Goal: Communication & Community: Answer question/provide support

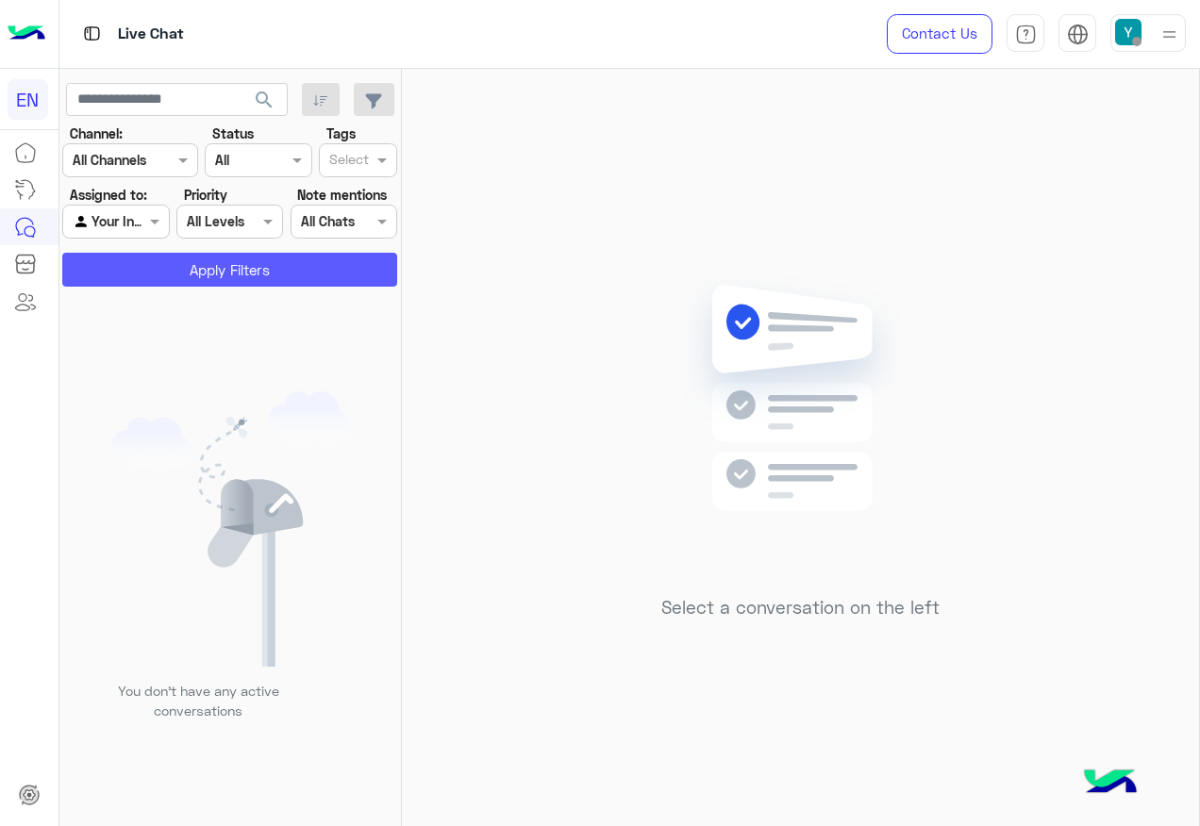
click at [175, 282] on button "Apply Filters" at bounding box center [229, 270] width 335 height 34
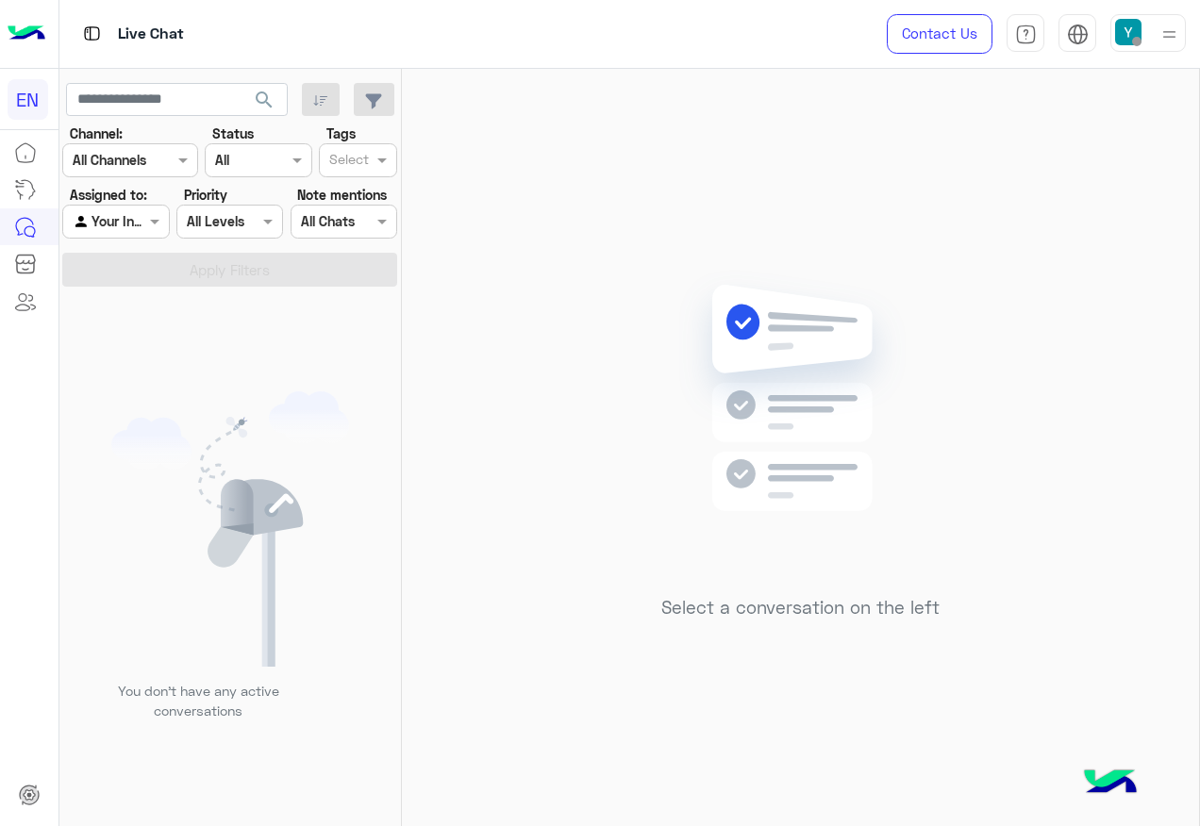
click at [141, 221] on div at bounding box center [115, 221] width 105 height 22
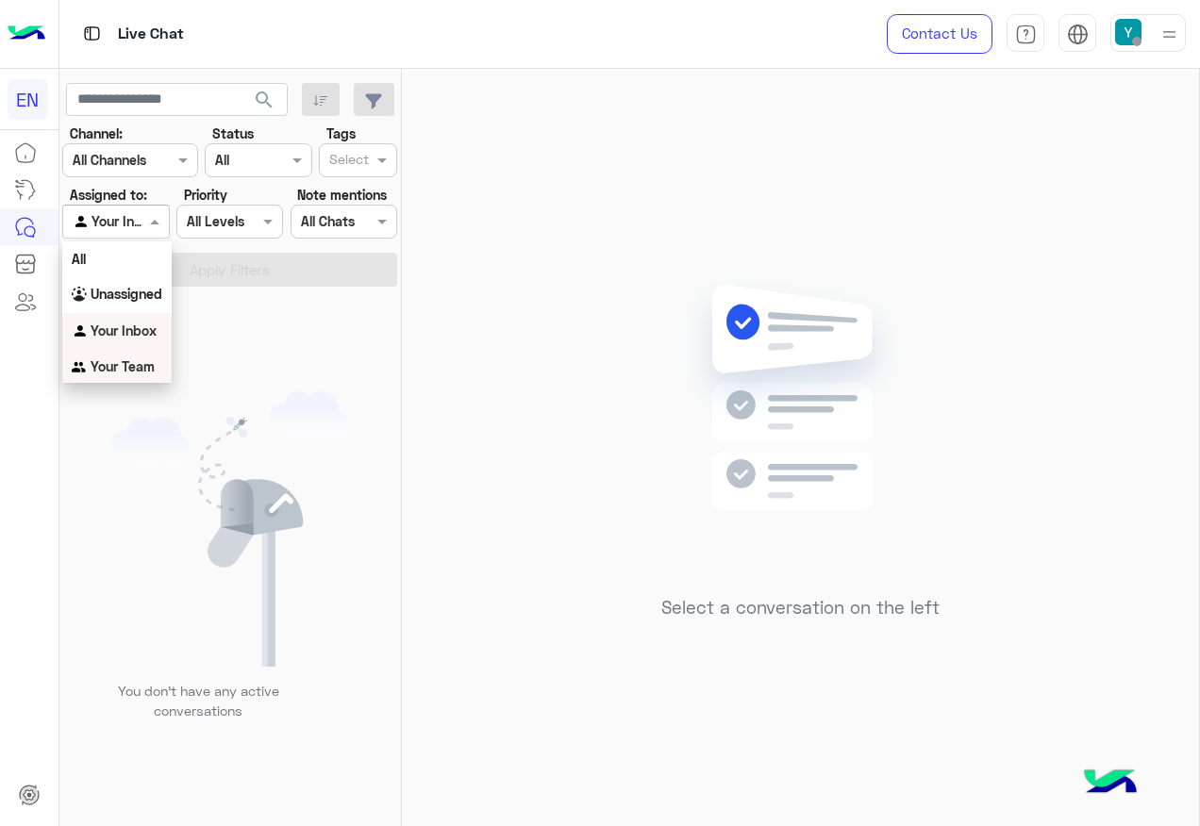
click at [119, 359] on b "Your Team" at bounding box center [123, 366] width 64 height 16
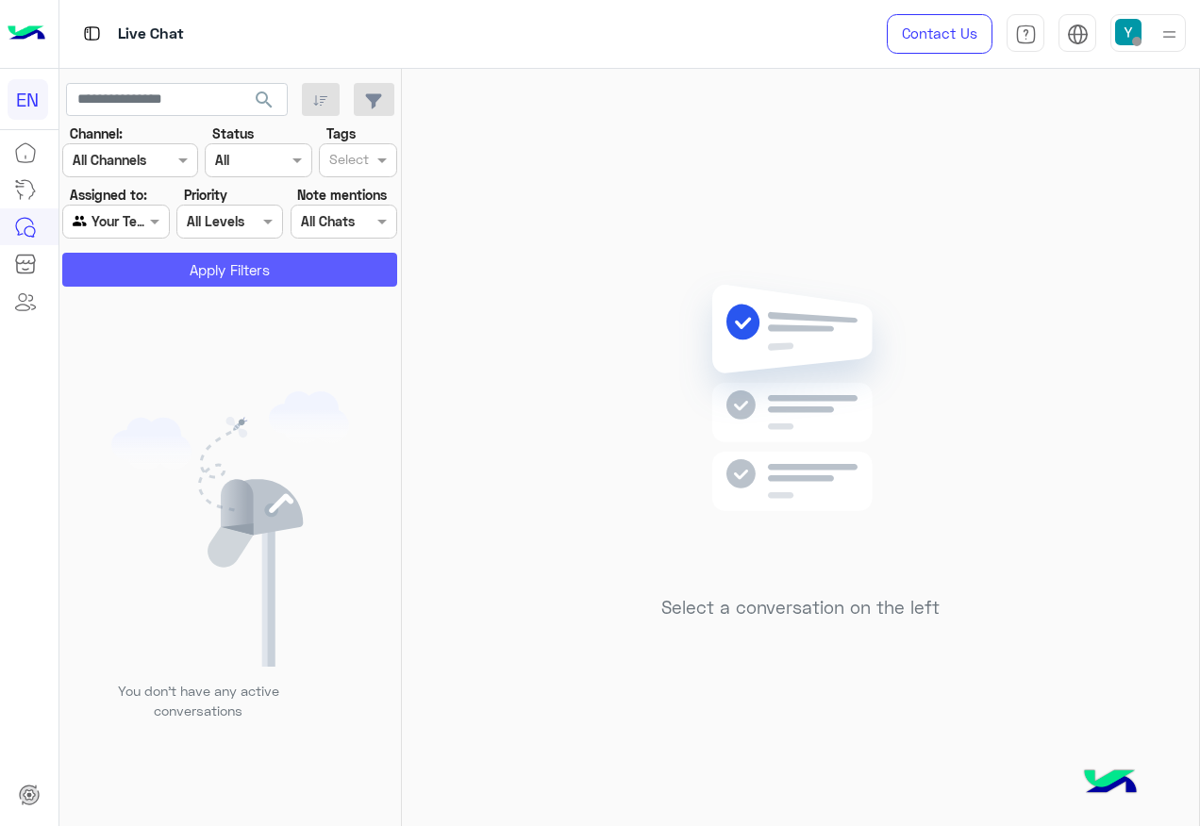
click at [191, 275] on button "Apply Filters" at bounding box center [229, 270] width 335 height 34
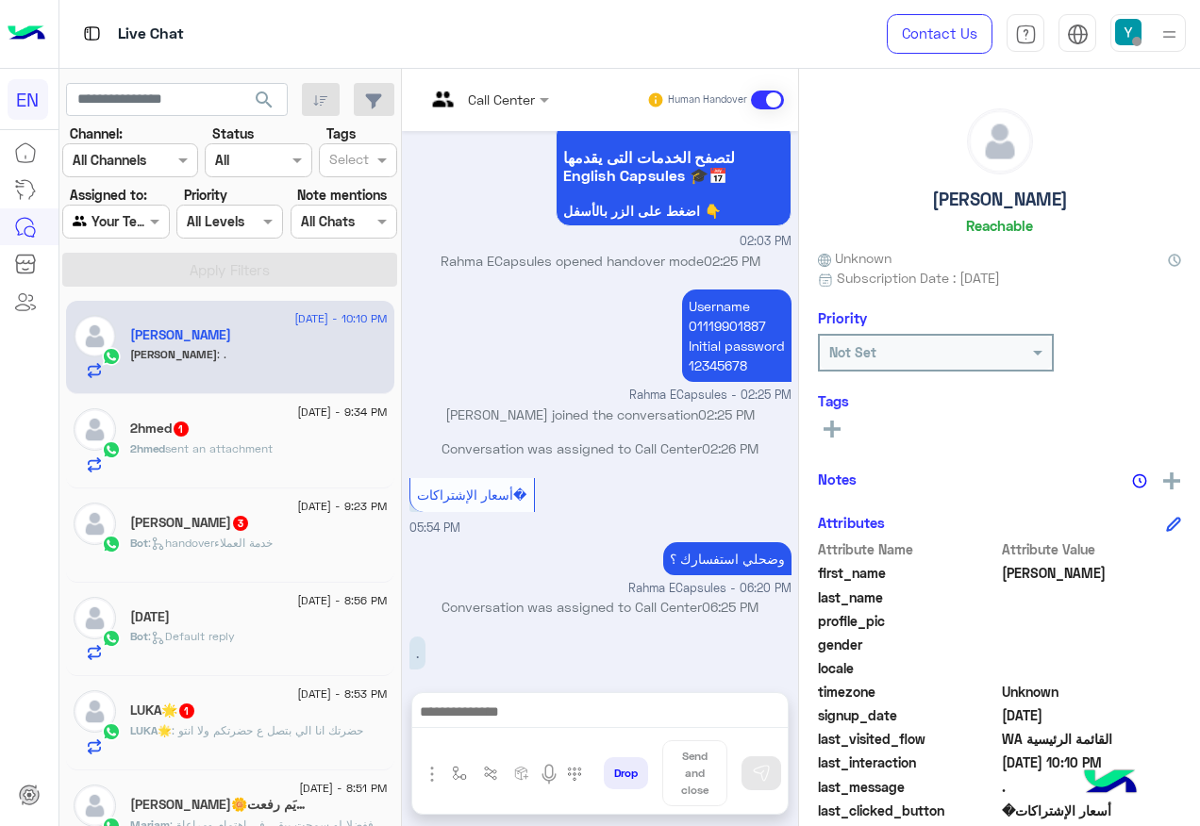
scroll to position [756, 0]
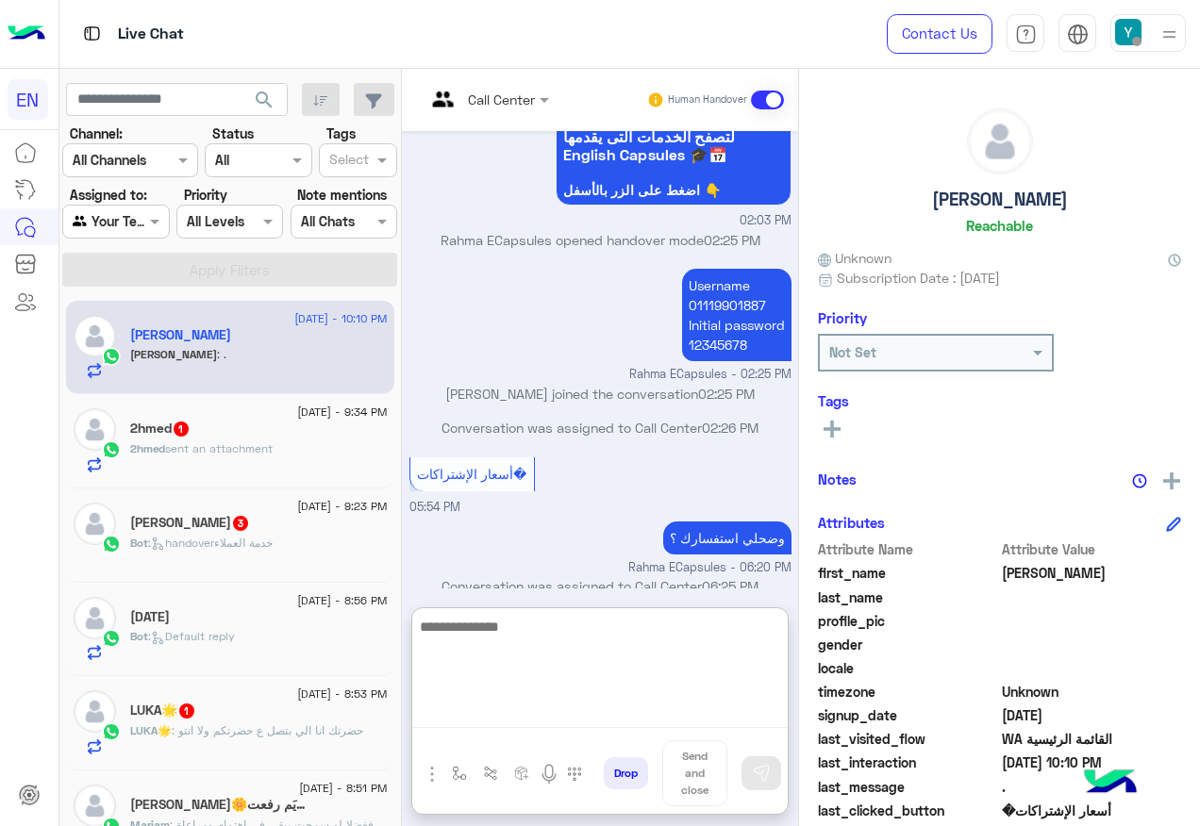
click at [573, 707] on textarea at bounding box center [599, 671] width 375 height 113
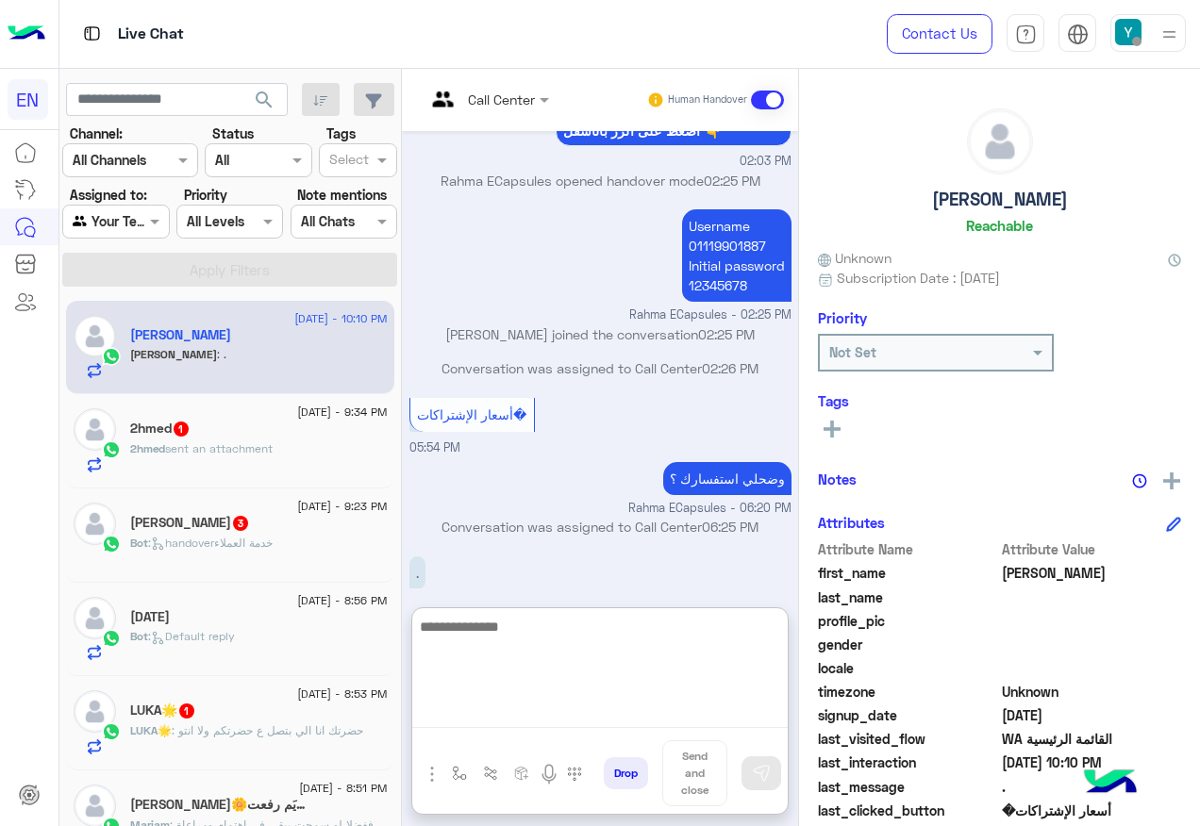
scroll to position [841, 0]
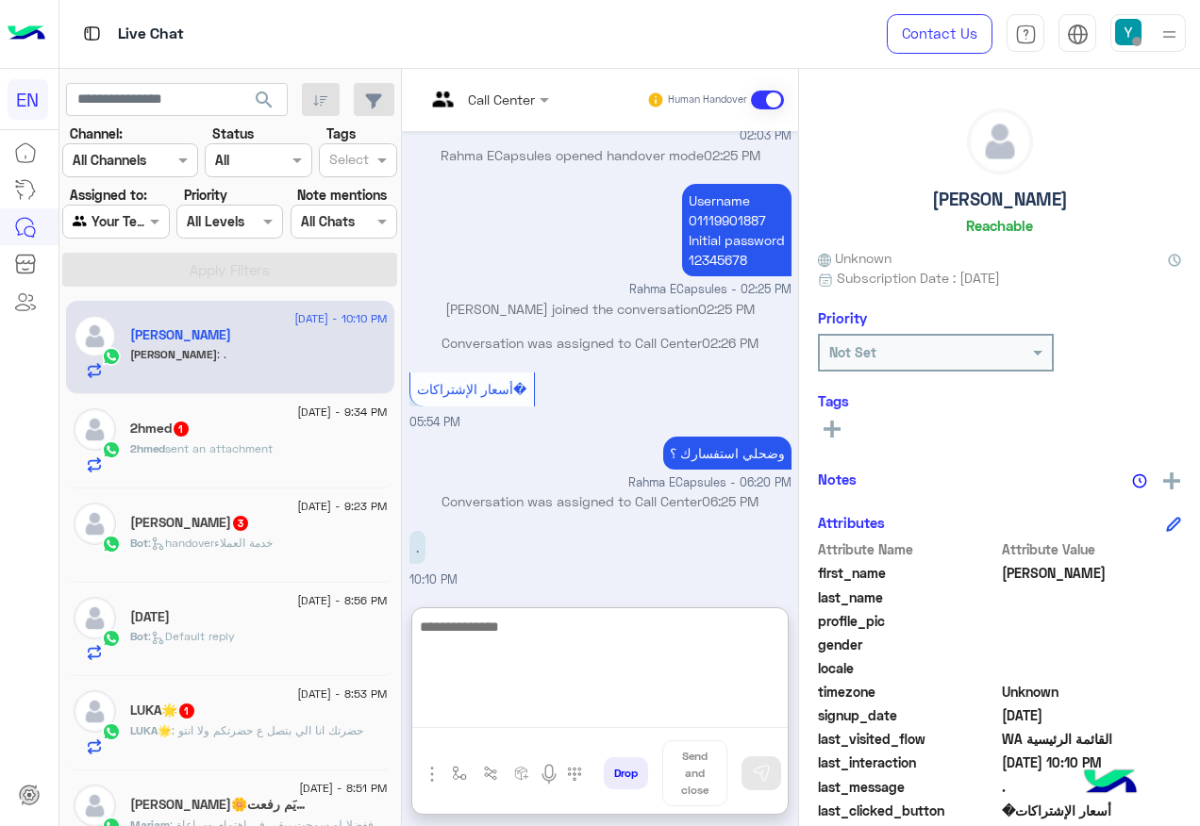
click at [671, 641] on textarea at bounding box center [599, 671] width 375 height 113
type textarea "*"
click at [614, 639] on textarea "*" at bounding box center [599, 671] width 375 height 113
type textarea "*"
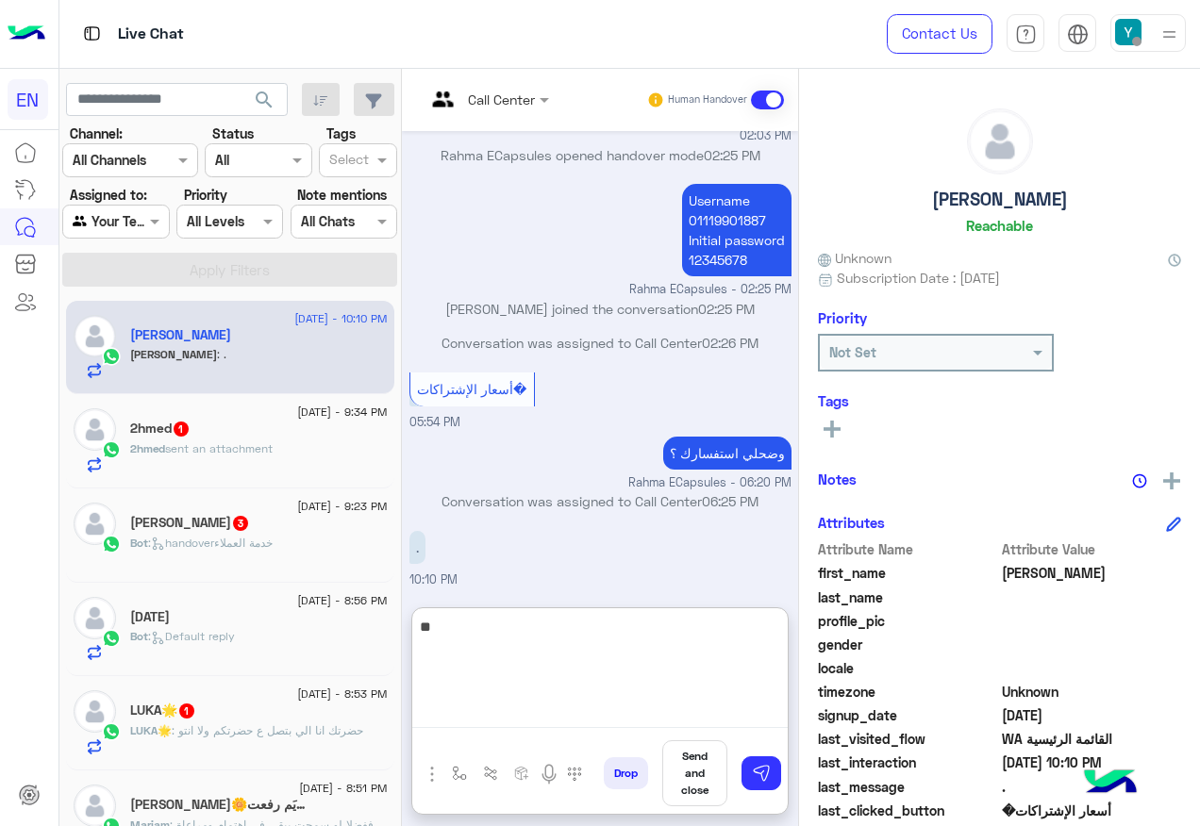
type textarea "*"
type textarea "**********"
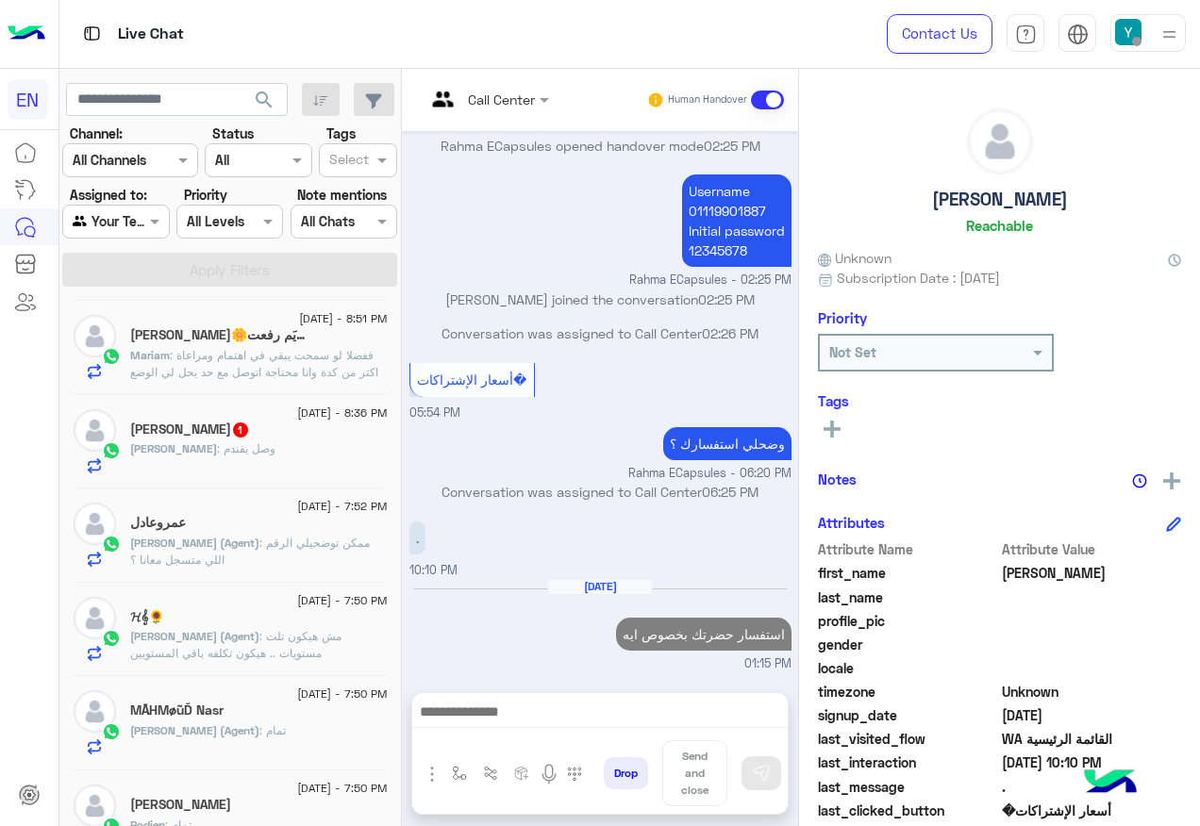
scroll to position [0, 0]
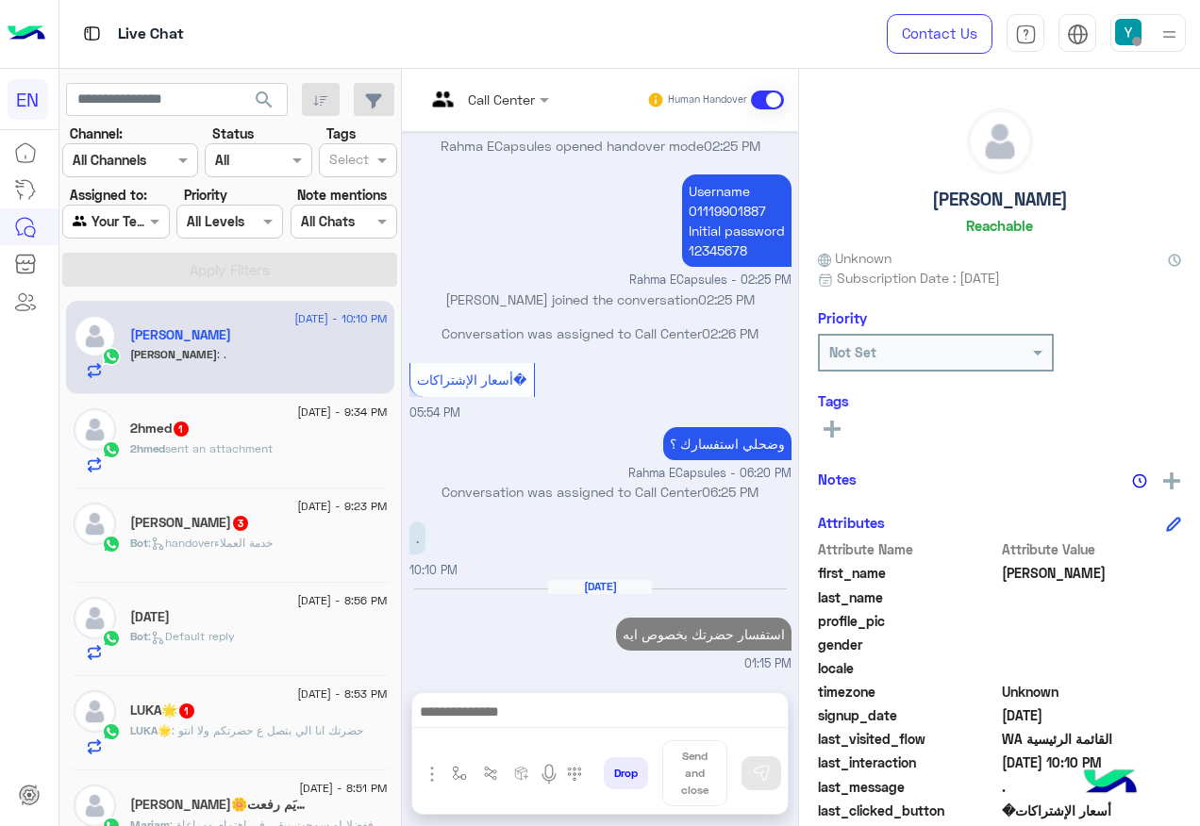
click at [116, 213] on input "text" at bounding box center [94, 222] width 43 height 20
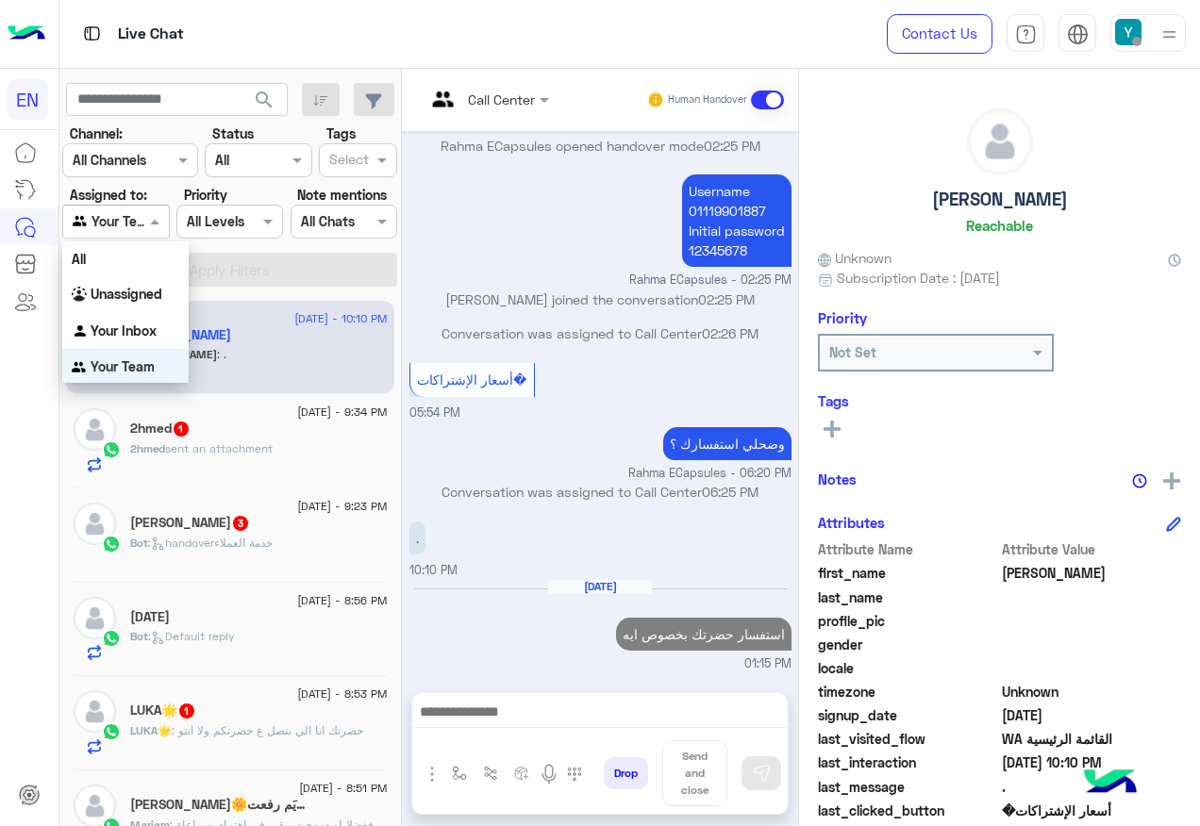
scroll to position [1, 0]
click at [166, 325] on div "Your Inbox" at bounding box center [125, 330] width 126 height 37
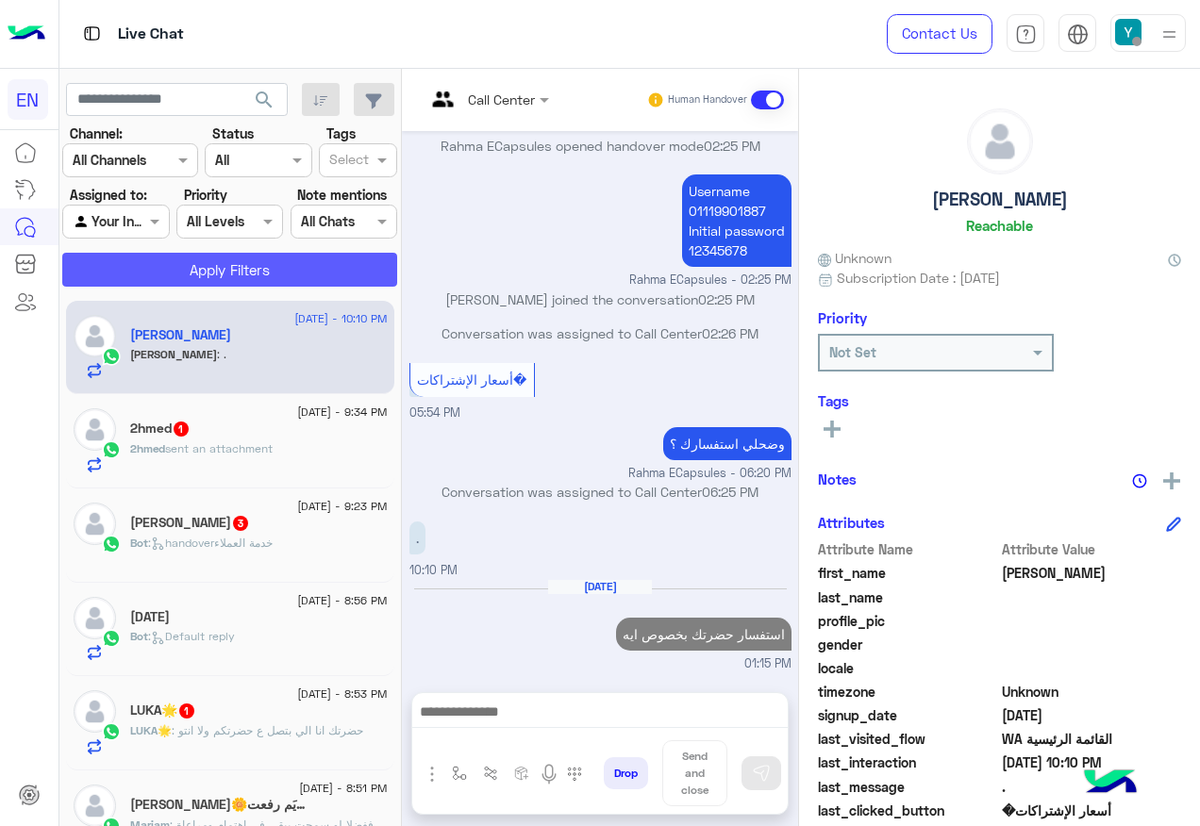
click at [183, 274] on button "Apply Filters" at bounding box center [229, 270] width 335 height 34
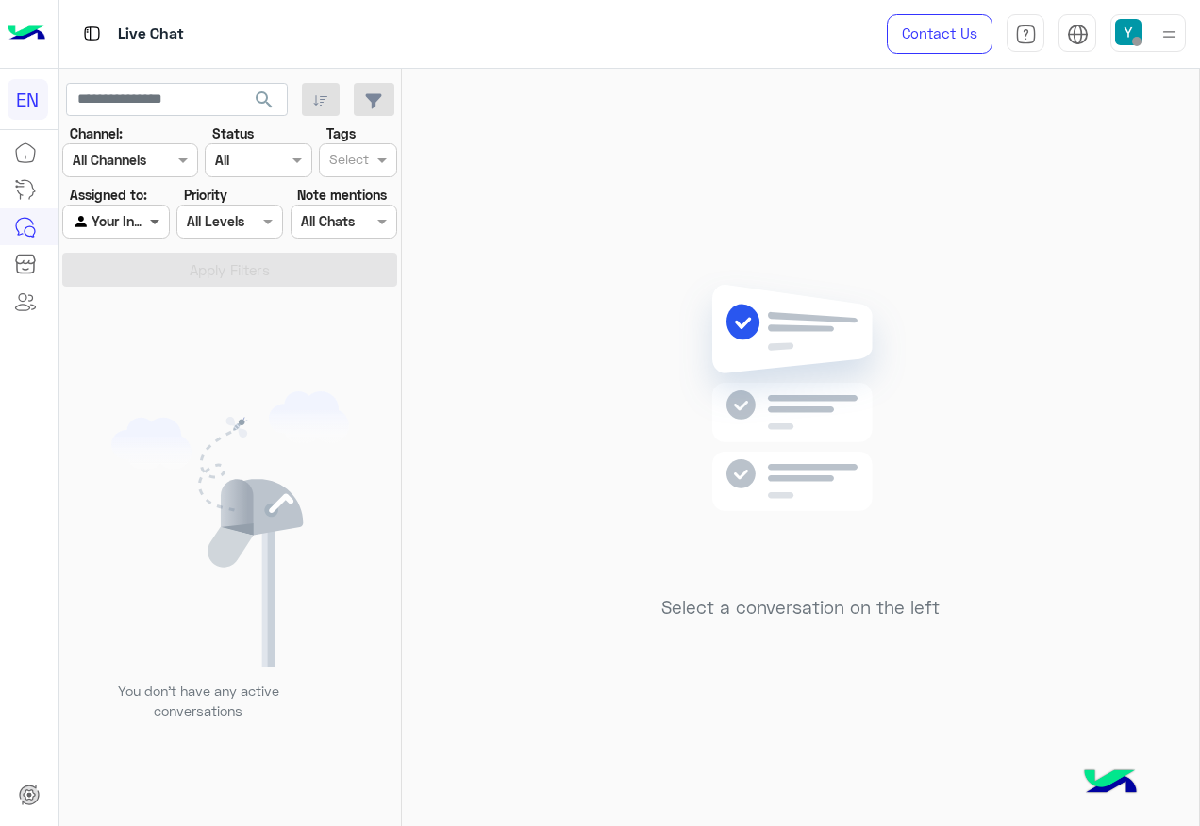
click at [161, 229] on span at bounding box center [157, 221] width 24 height 20
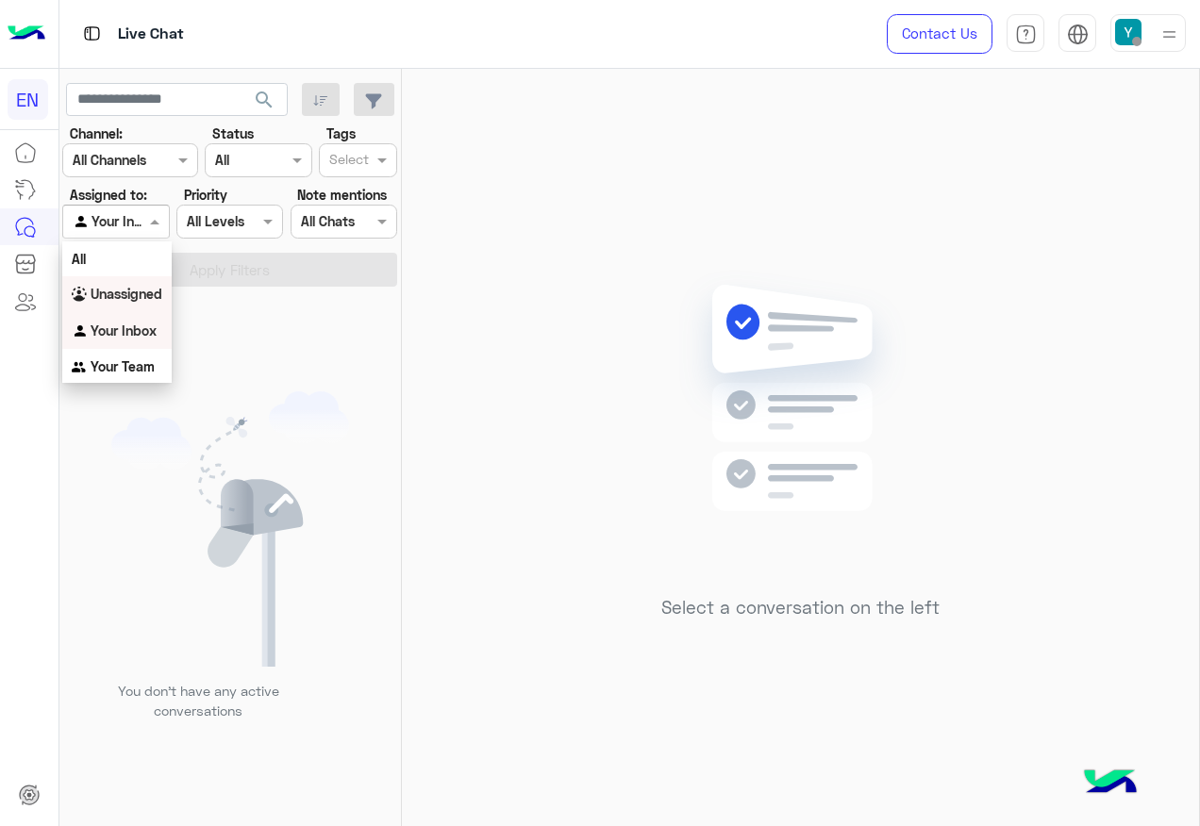
click at [140, 291] on b "Unassigned" at bounding box center [127, 294] width 72 height 16
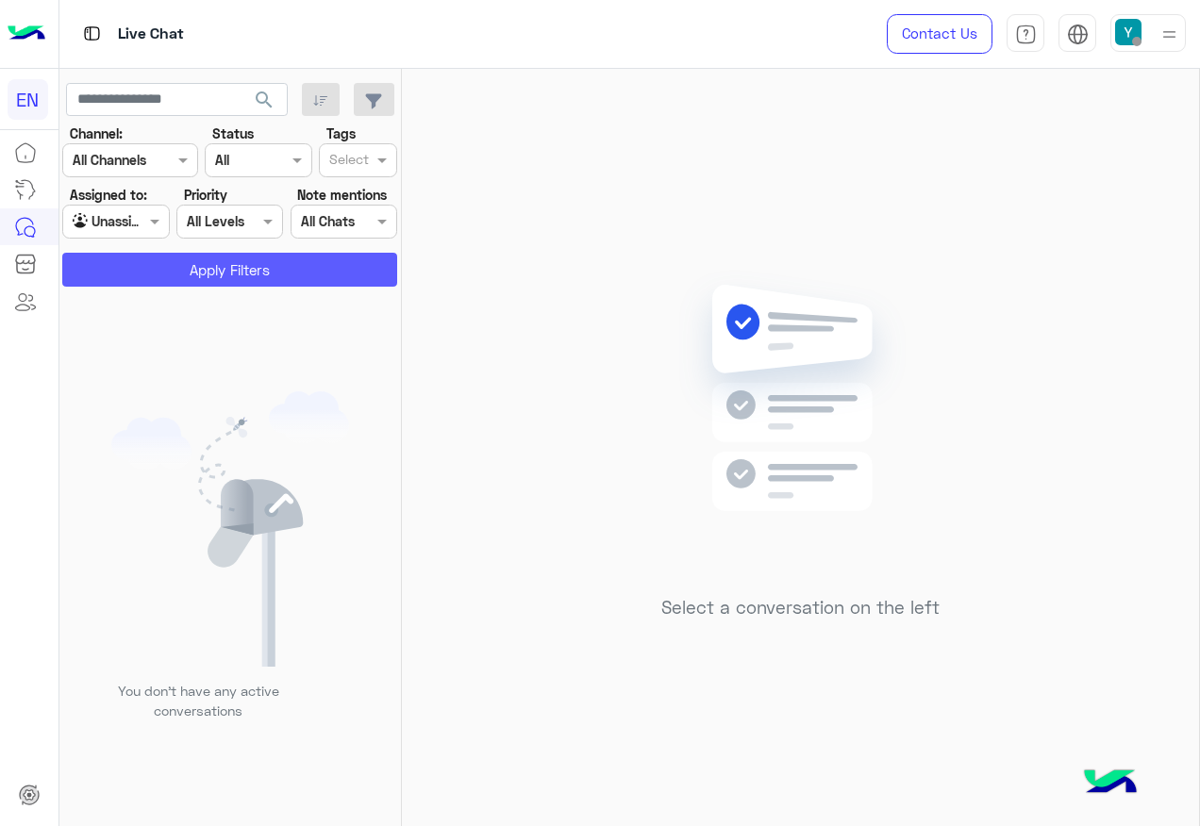
click at [156, 279] on button "Apply Filters" at bounding box center [229, 270] width 335 height 34
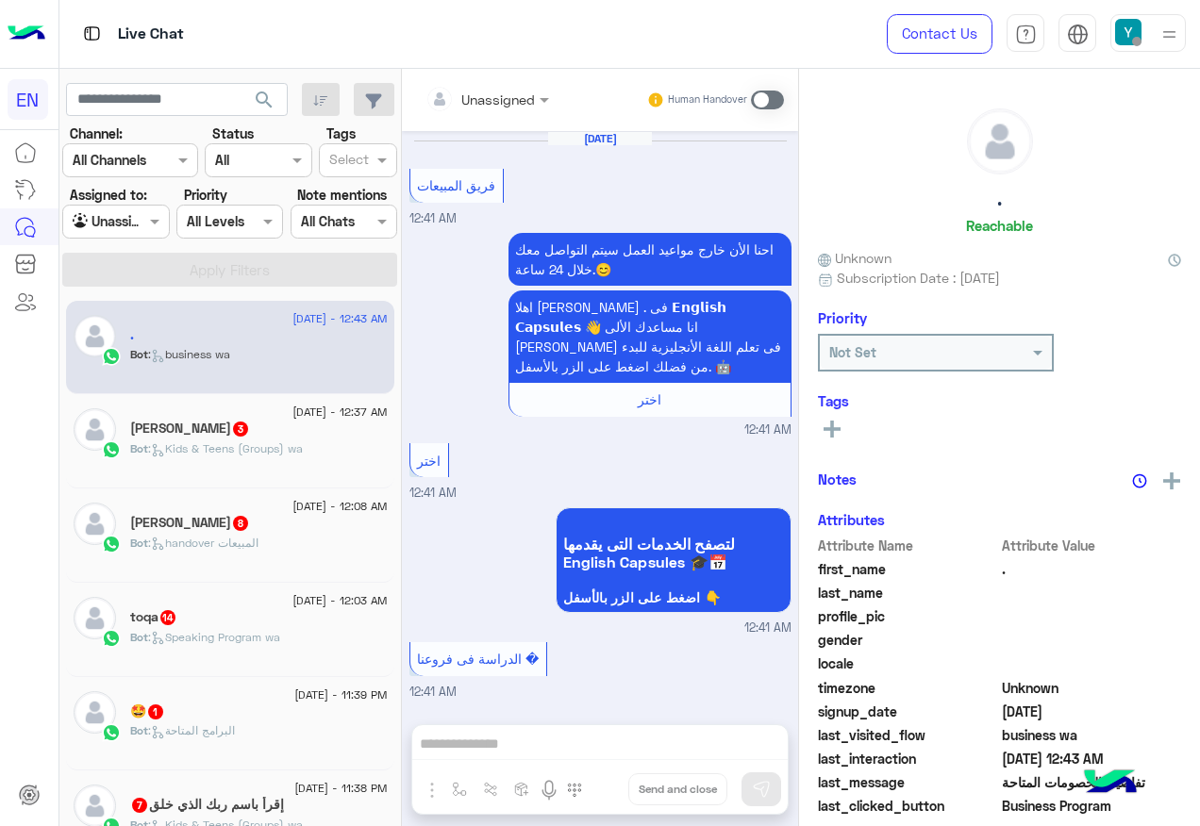
scroll to position [3800, 0]
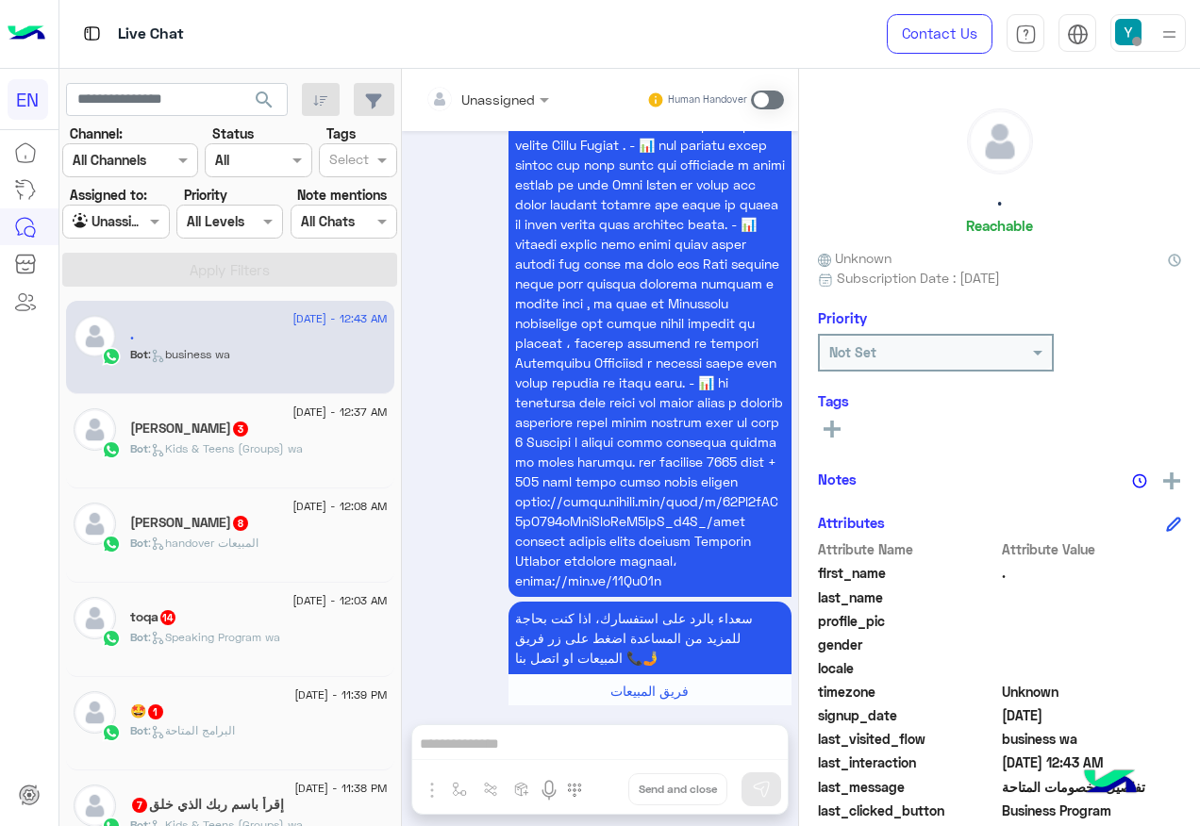
click at [110, 209] on div "Agent Filter Unassigned" at bounding box center [115, 222] width 107 height 34
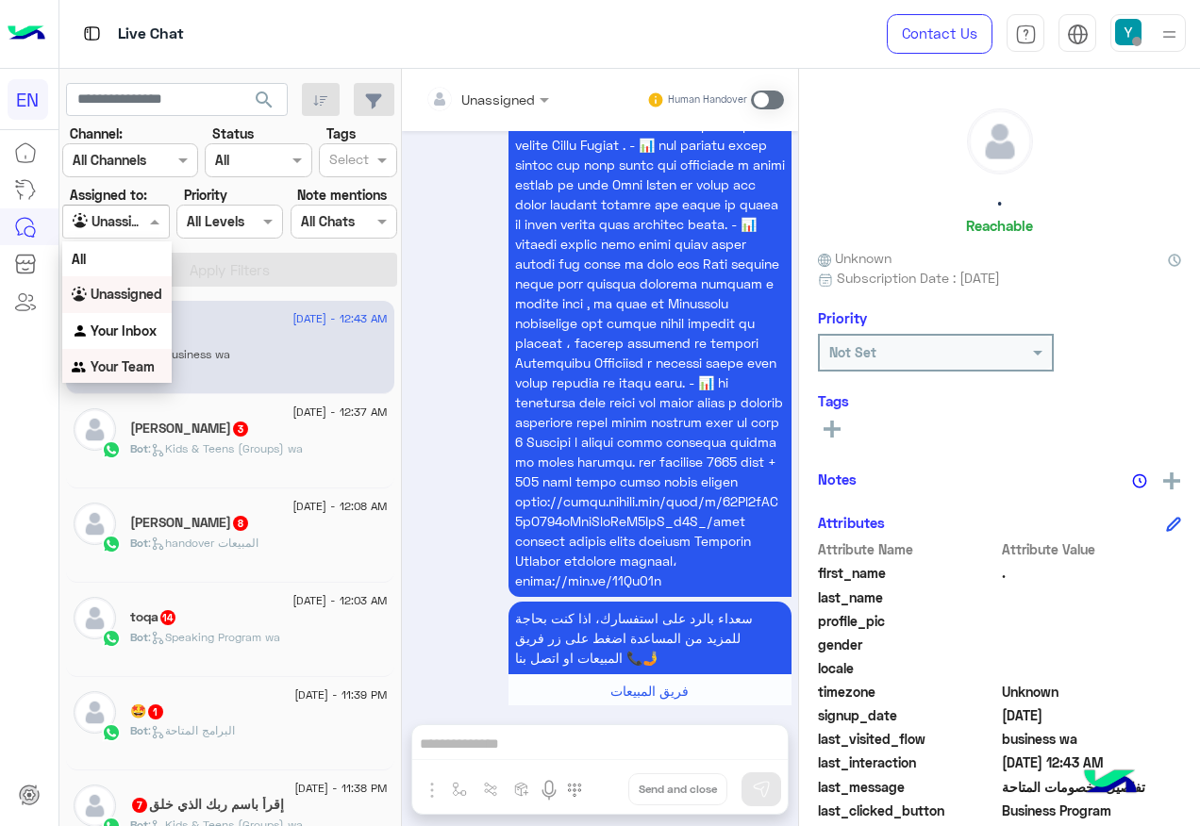
click at [139, 378] on div "Your Team" at bounding box center [116, 367] width 109 height 37
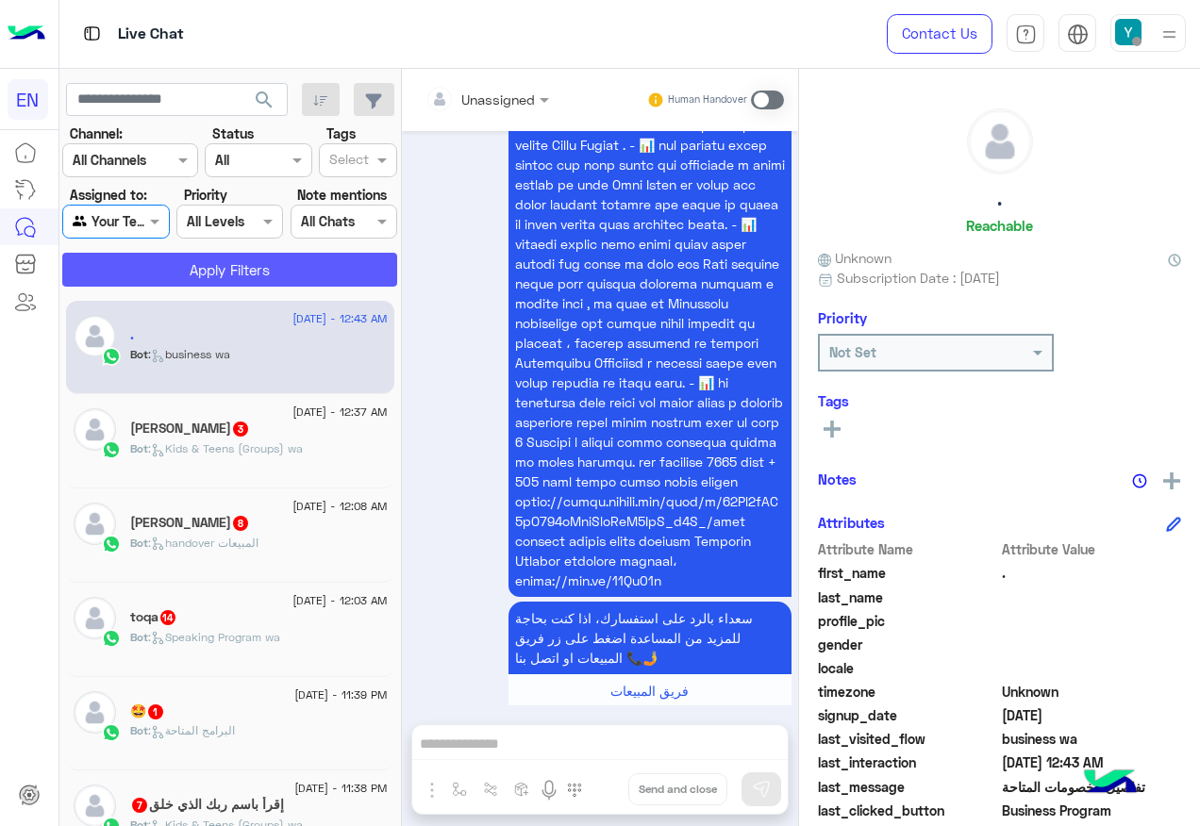
click at [225, 286] on button "Apply Filters" at bounding box center [229, 270] width 335 height 34
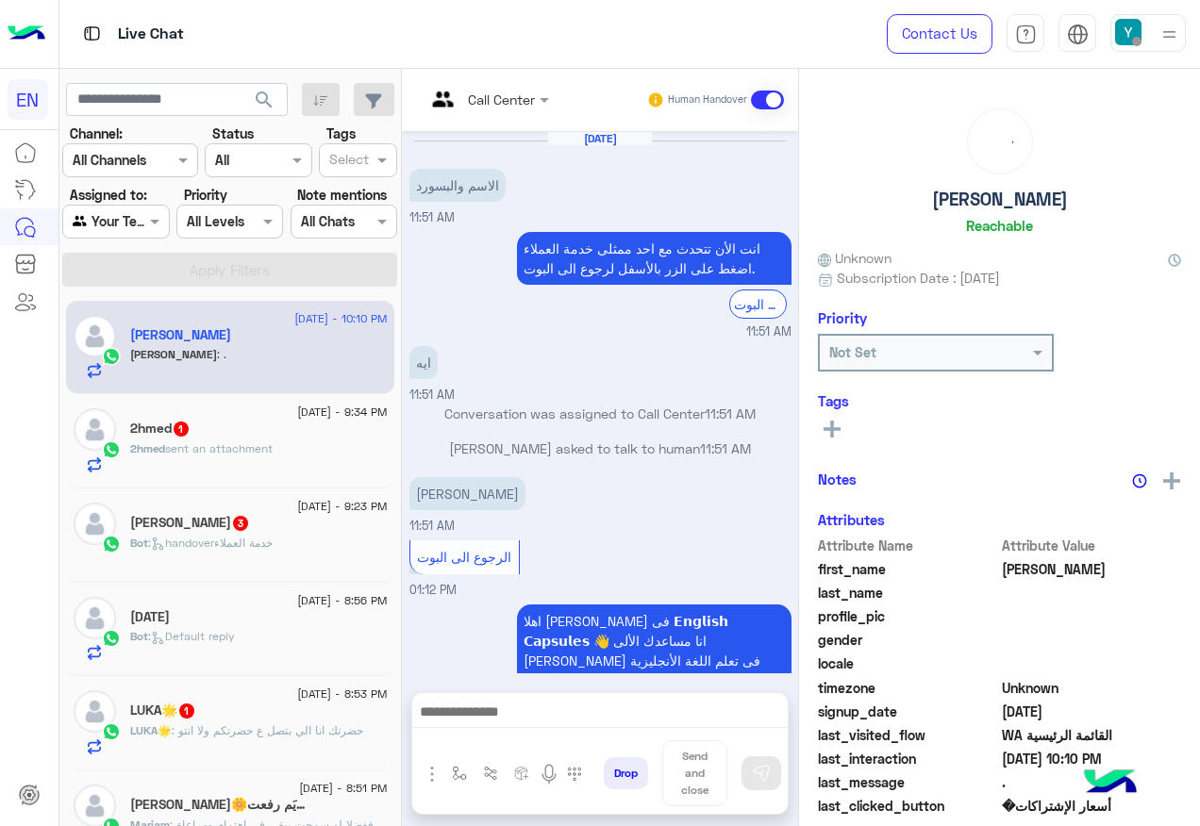
scroll to position [757, 0]
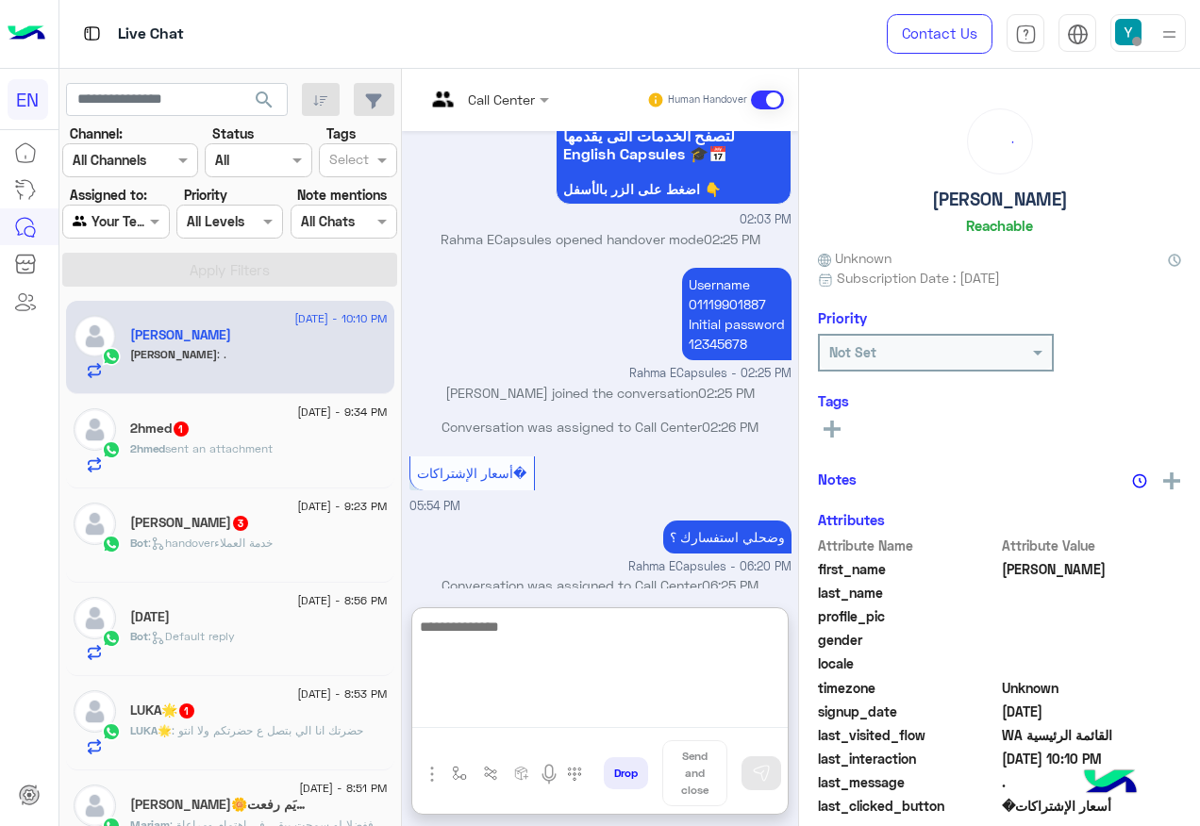
click at [618, 709] on textarea at bounding box center [599, 671] width 375 height 113
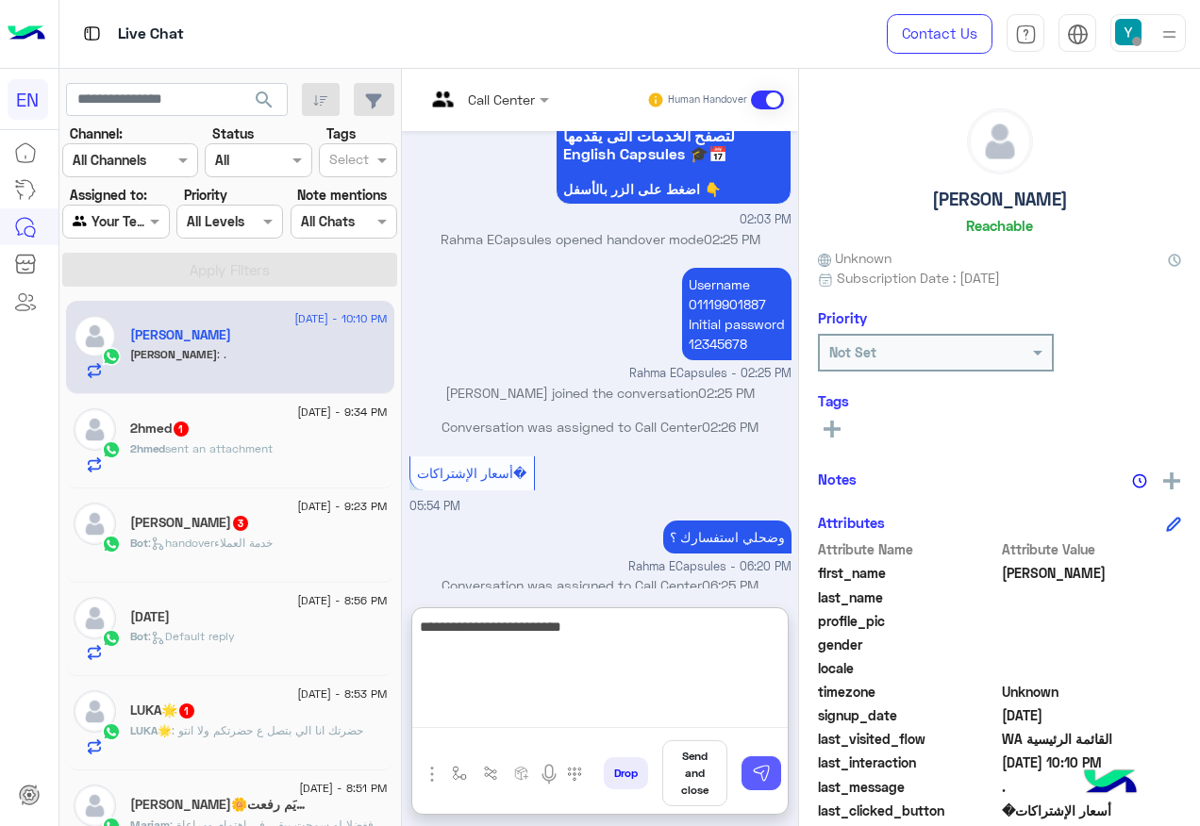
type textarea "**********"
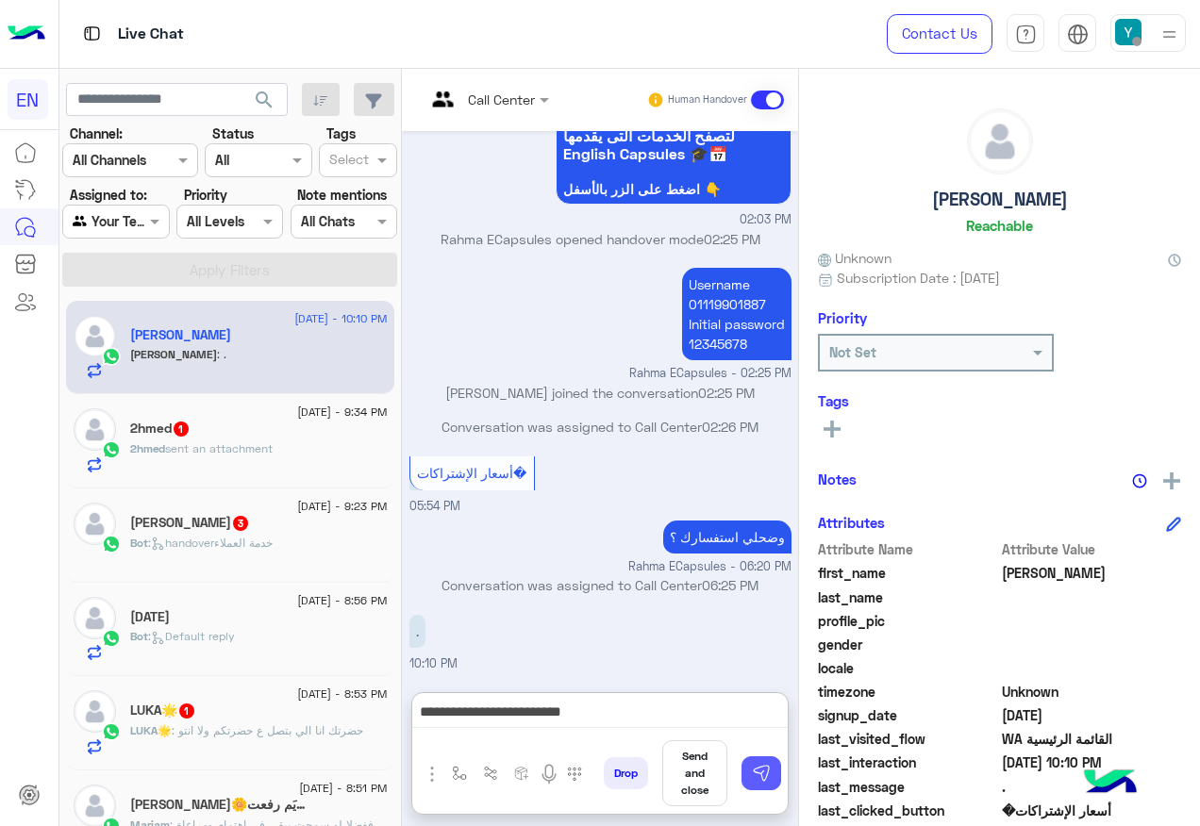
click at [771, 778] on img at bounding box center [761, 773] width 19 height 19
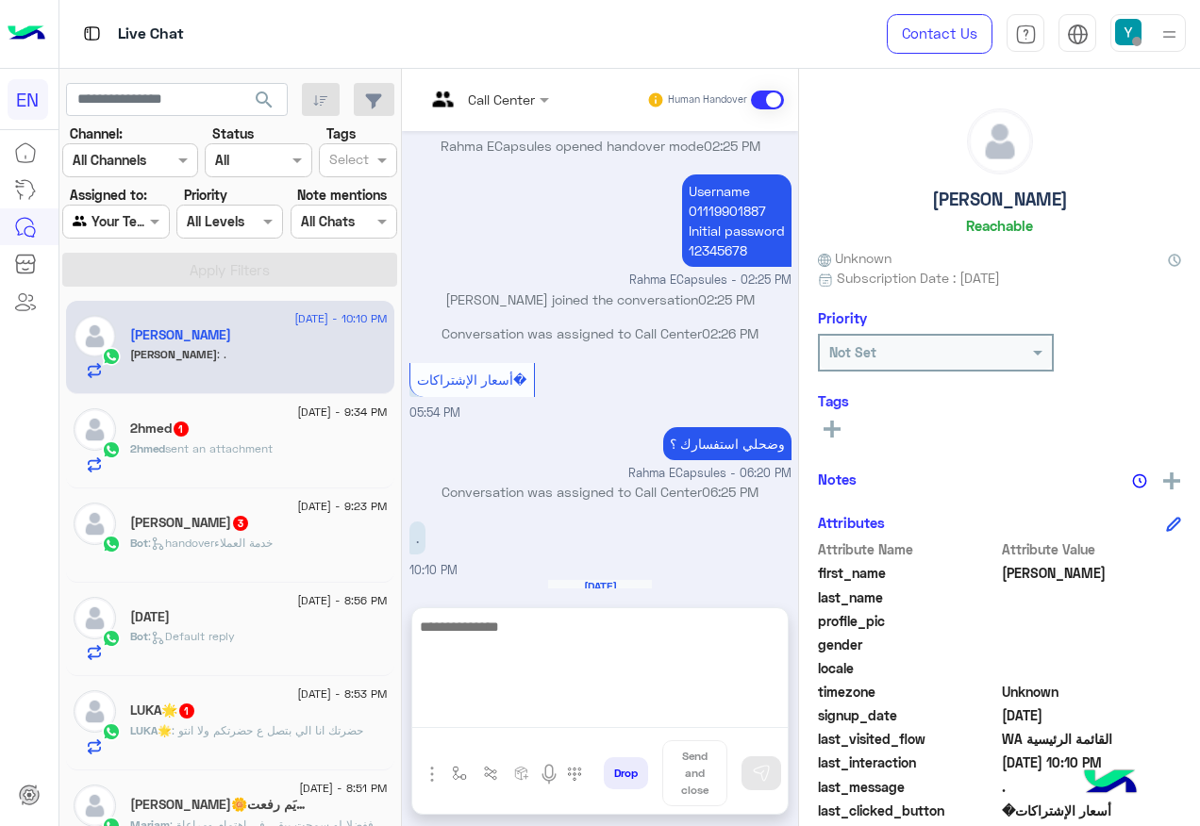
click at [523, 711] on textarea at bounding box center [599, 671] width 375 height 113
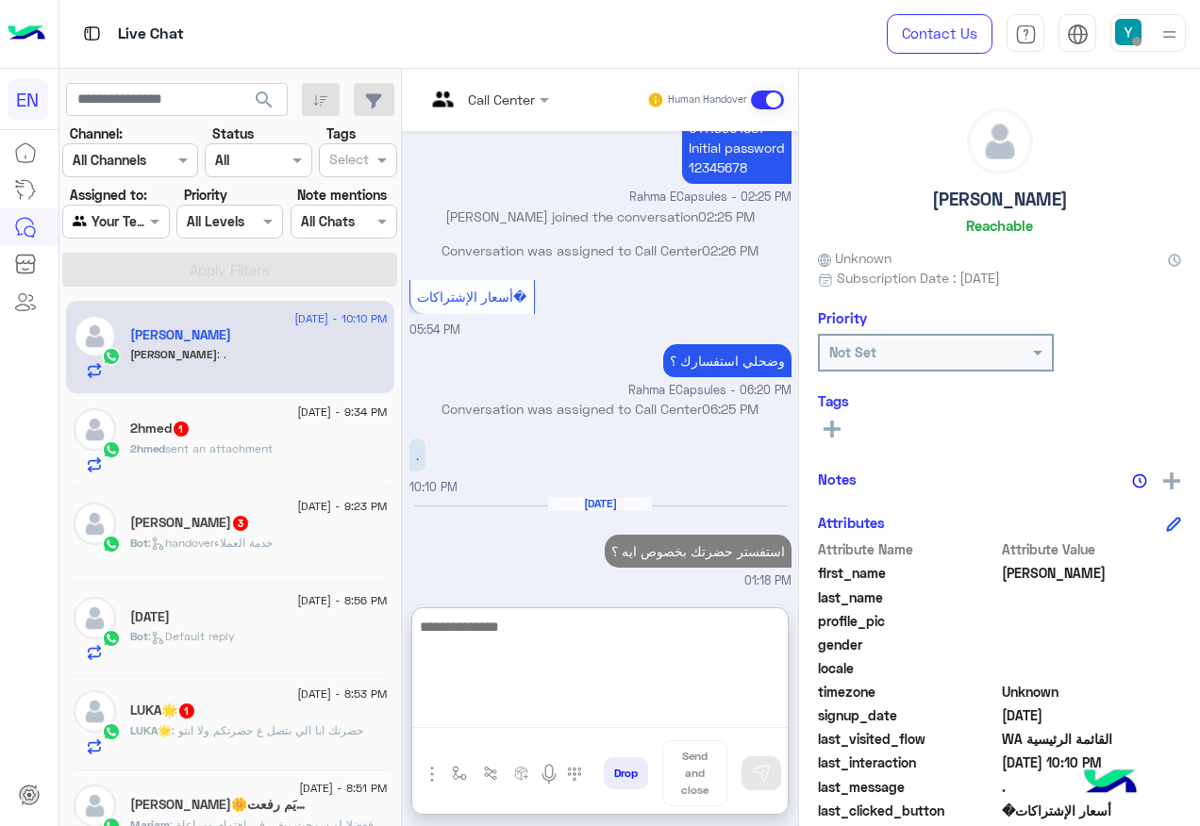
scroll to position [934, 0]
click at [744, 653] on textarea at bounding box center [599, 671] width 375 height 113
paste textarea "**********"
type textarea "**********"
drag, startPoint x: 673, startPoint y: 628, endPoint x: 391, endPoint y: 627, distance: 281.1
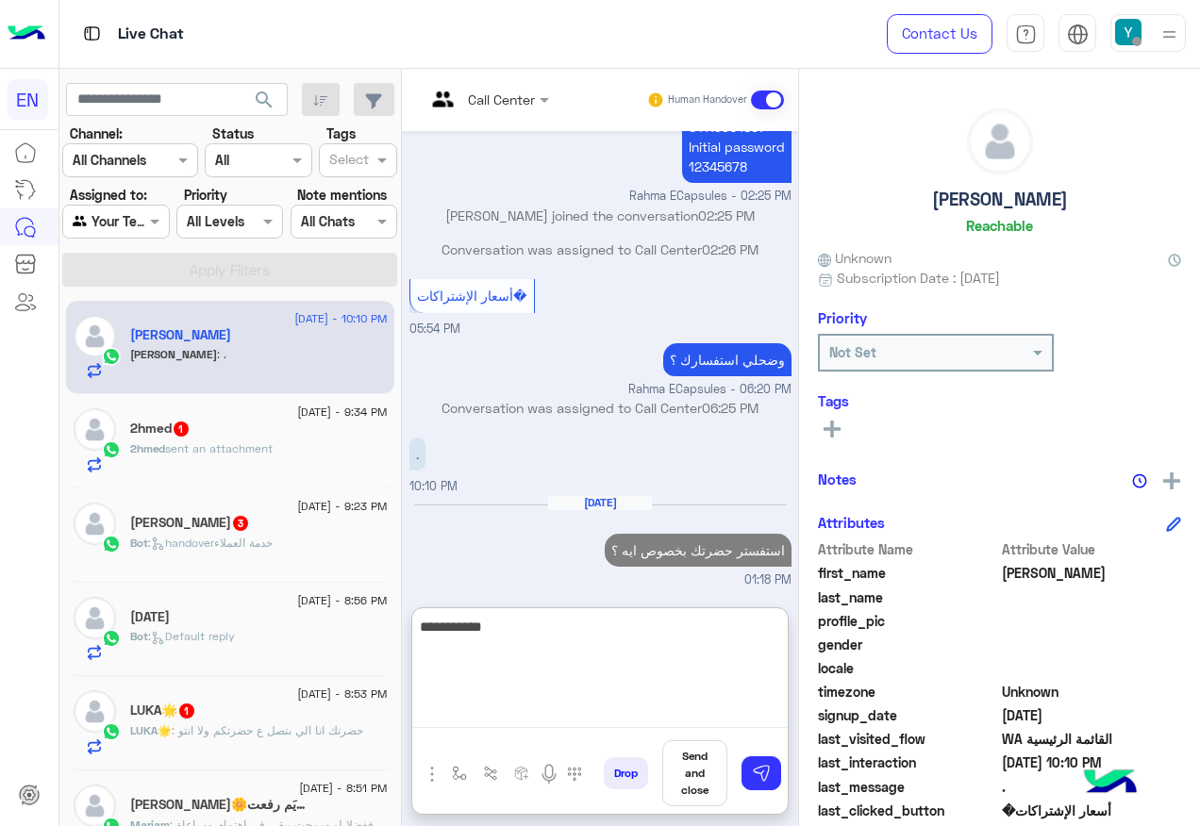
click at [394, 626] on mat-drawer-container "search Channel: Channel All Channels Status Channel All Tags Select Assigned to…" at bounding box center [629, 451] width 1141 height 765
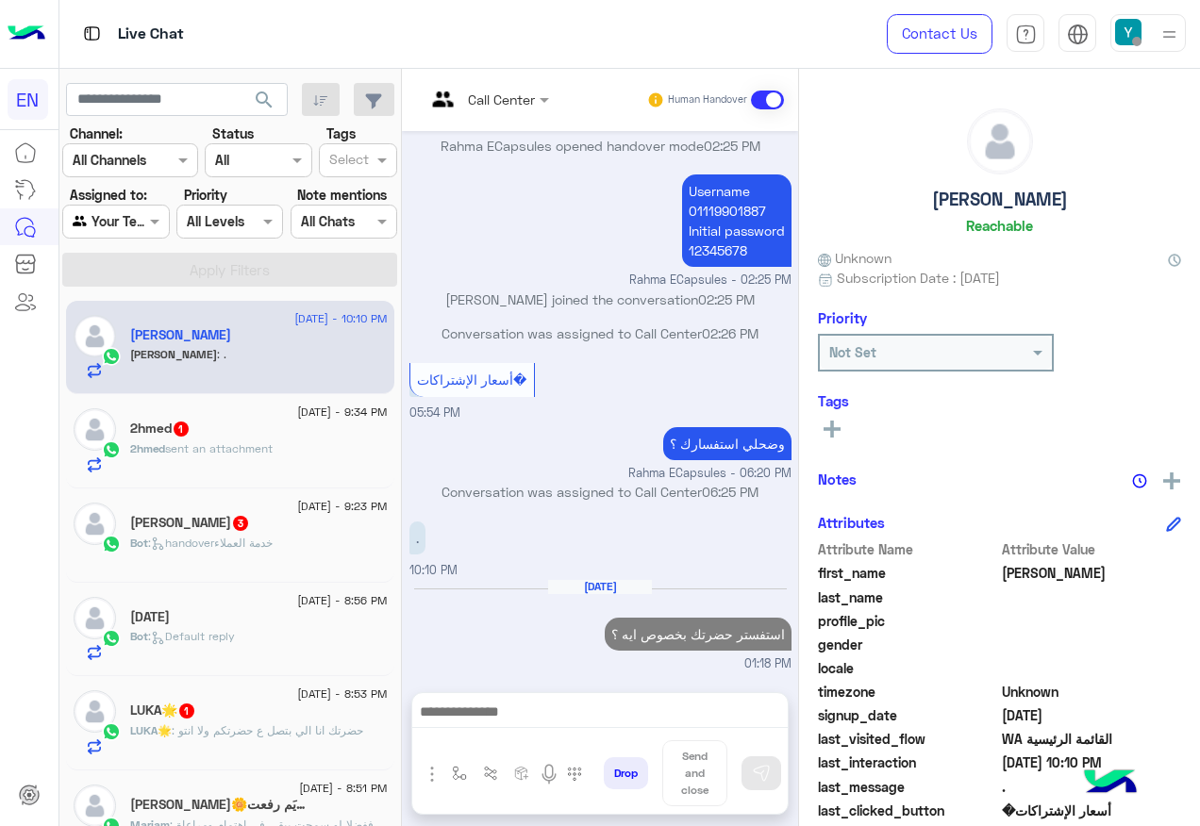
scroll to position [850, 0]
drag, startPoint x: 667, startPoint y: 547, endPoint x: 831, endPoint y: 634, distance: 185.7
click at [791, 634] on p "استفستر حضرتك بخصوص ايه ؟" at bounding box center [698, 634] width 187 height 33
drag, startPoint x: 831, startPoint y: 634, endPoint x: 769, endPoint y: 636, distance: 62.3
click at [769, 636] on p "استفستر حضرتك بخصوص ايه ؟" at bounding box center [698, 634] width 187 height 33
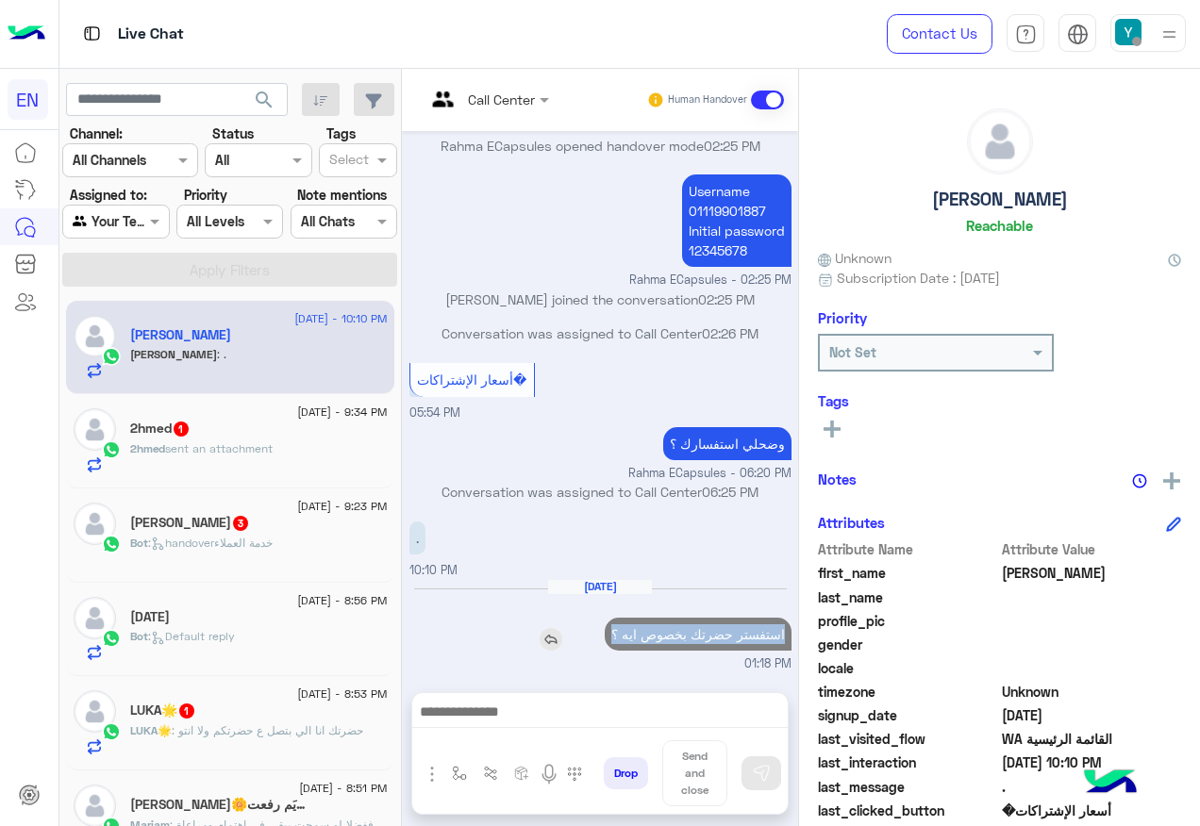
drag, startPoint x: 839, startPoint y: 631, endPoint x: 673, endPoint y: 634, distance: 166.0
click at [673, 634] on p "استفستر حضرتك بخصوص ايه ؟" at bounding box center [698, 634] width 187 height 33
copy p "استفستر حضرتك بخصوص ايه ؟"
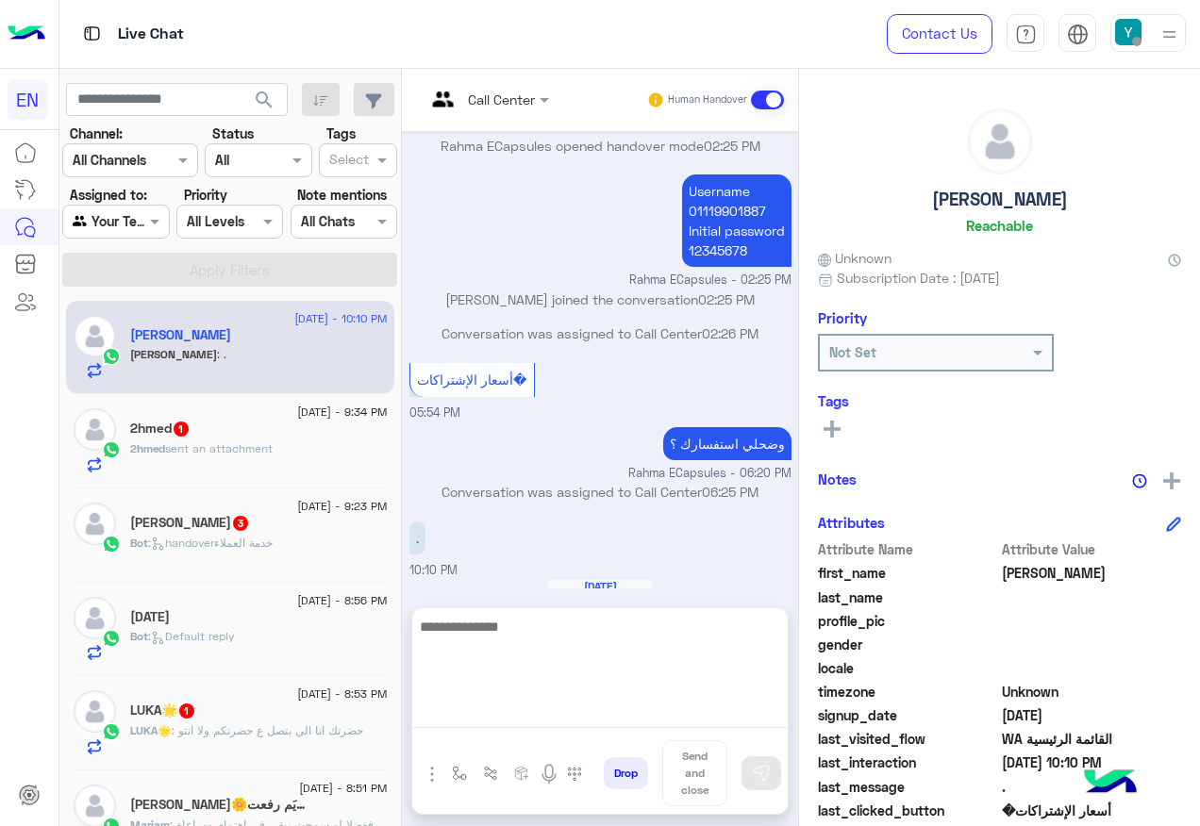
click at [661, 701] on textarea at bounding box center [599, 671] width 375 height 113
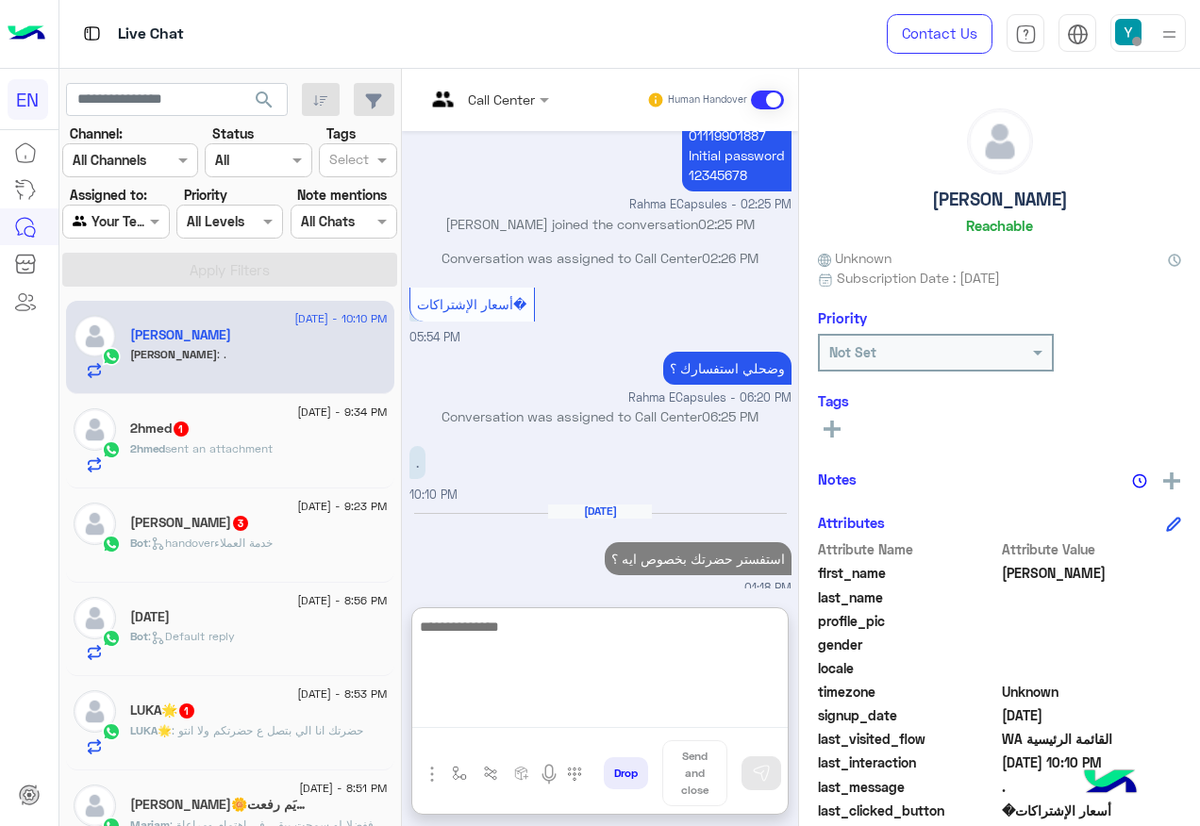
scroll to position [934, 0]
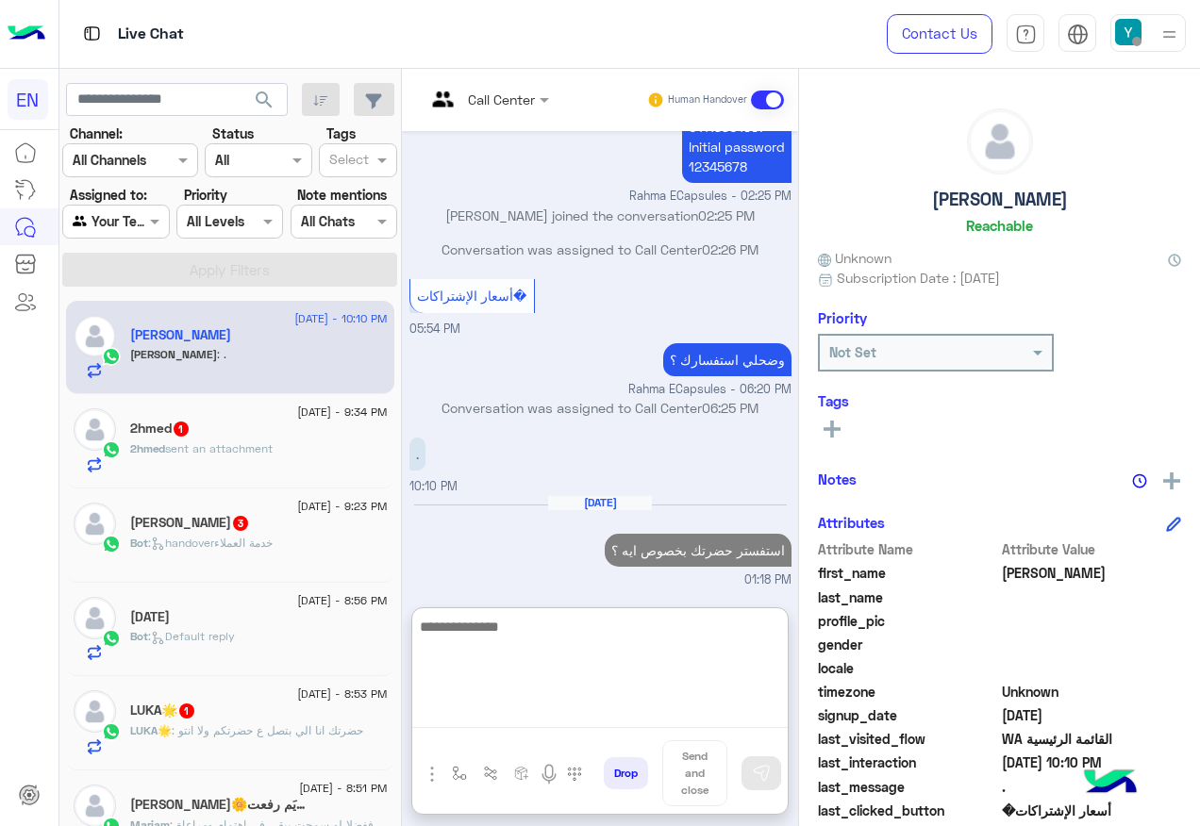
paste textarea "**********"
type textarea "**********"
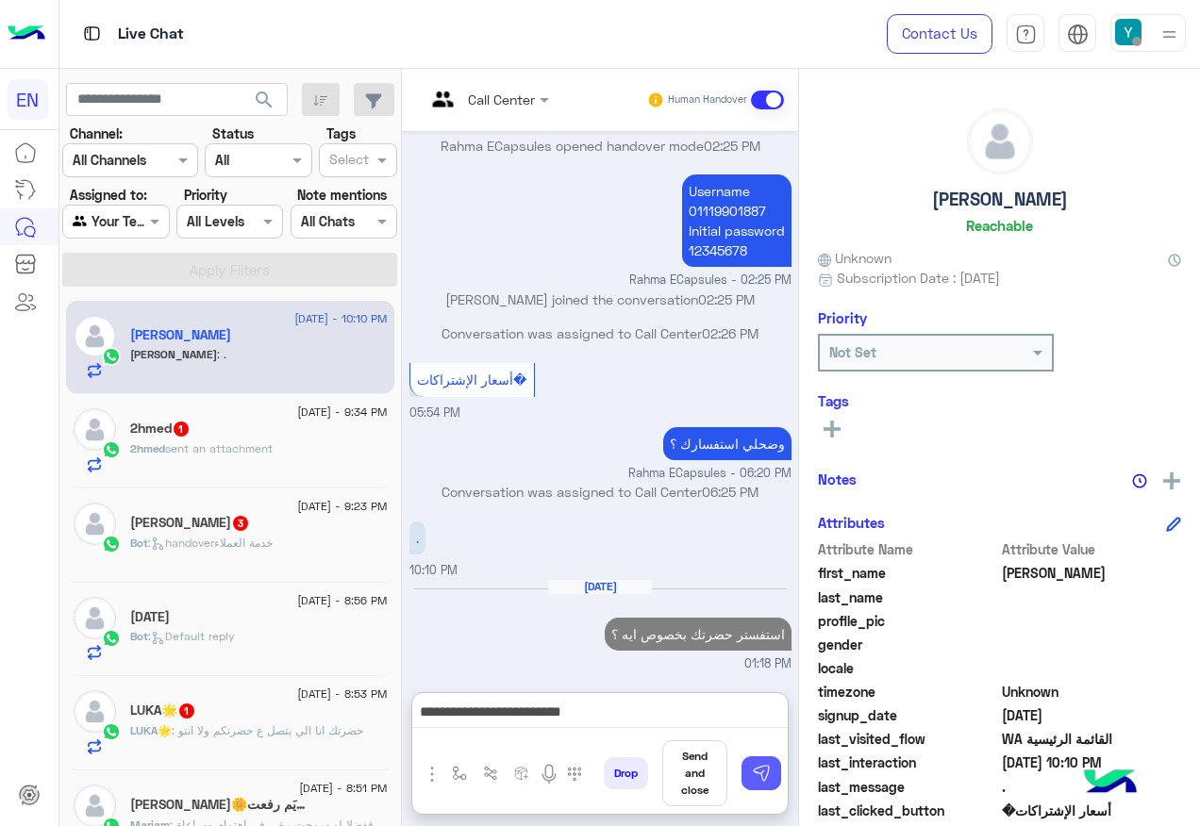
click at [771, 783] on img at bounding box center [761, 773] width 19 height 19
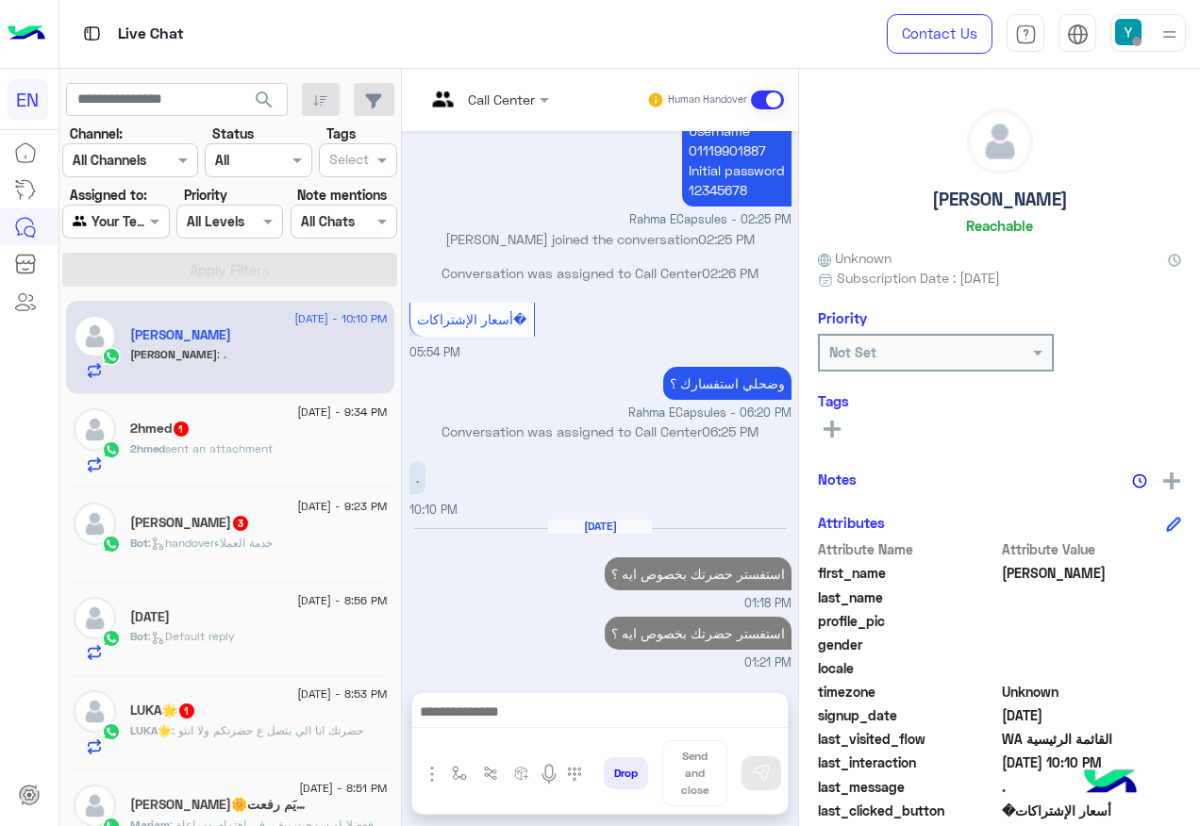
scroll to position [910, 0]
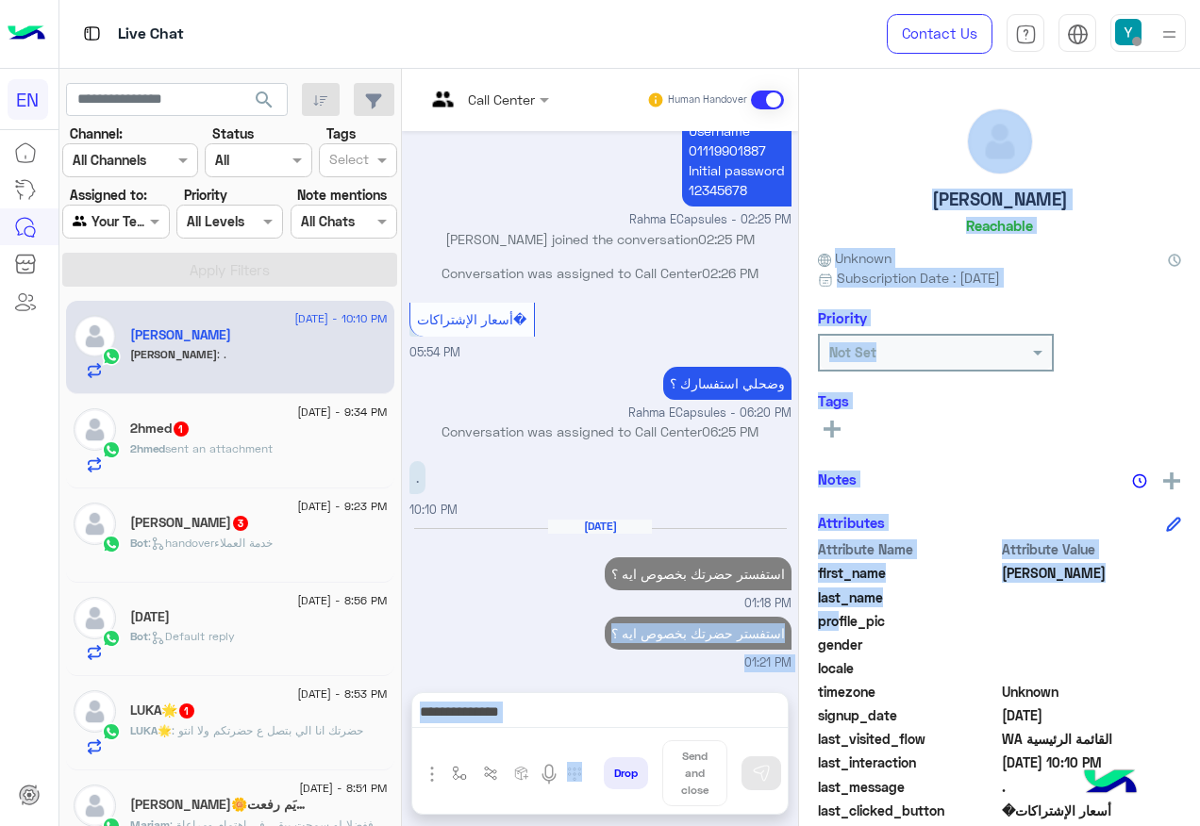
drag, startPoint x: 668, startPoint y: 628, endPoint x: 898, endPoint y: 629, distance: 230.2
click at [898, 629] on mat-drawer-container "Call Center Human Handover [DATE] الاسم والبسورد 11:51 AM انت الأن تتحدث مع احد…" at bounding box center [801, 451] width 798 height 765
drag, startPoint x: 898, startPoint y: 629, endPoint x: 817, endPoint y: 635, distance: 81.3
click at [791, 635] on p "استفستر حضرتك بخصوص ايه ؟" at bounding box center [698, 633] width 187 height 33
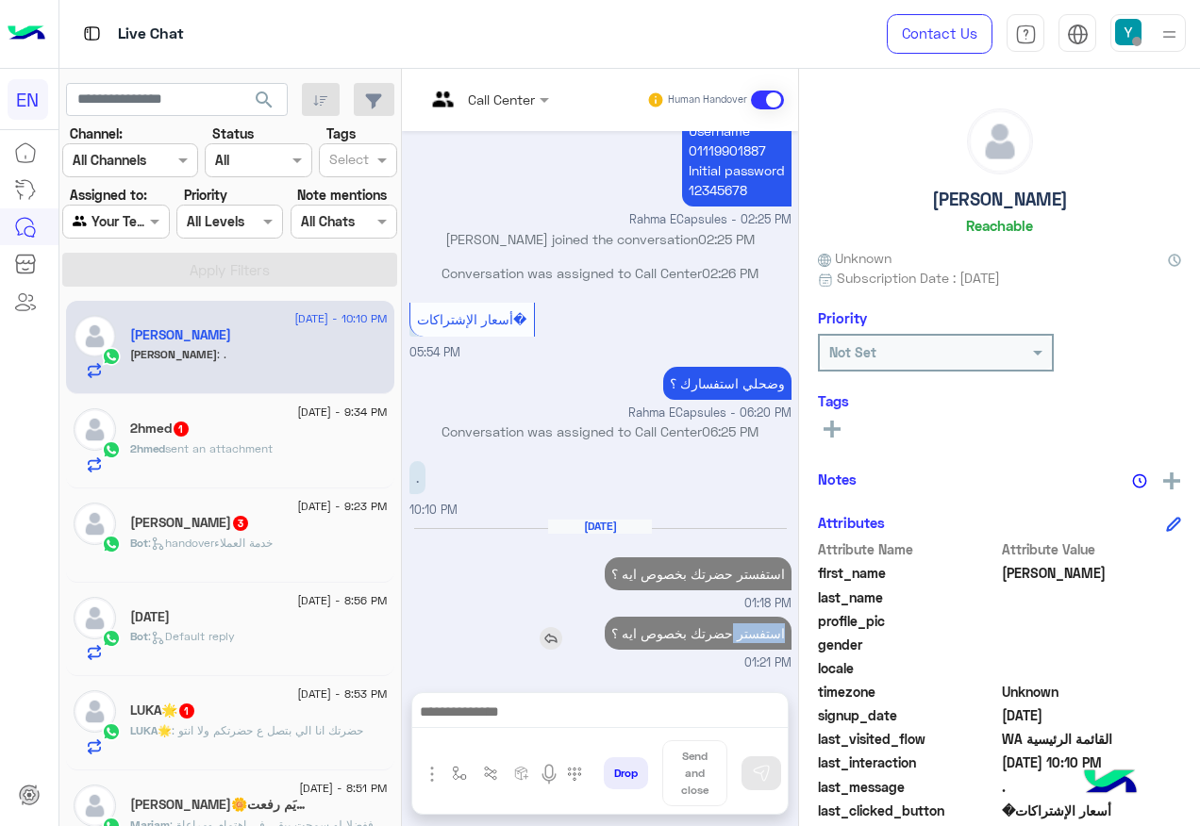
click at [791, 635] on p "استفستر حضرتك بخصوص ايه ؟" at bounding box center [698, 633] width 187 height 33
drag, startPoint x: 817, startPoint y: 635, endPoint x: 756, endPoint y: 635, distance: 61.3
click at [756, 635] on p "استفستر حضرتك بخصوص ايه ؟" at bounding box center [698, 633] width 187 height 33
drag, startPoint x: 672, startPoint y: 631, endPoint x: 854, endPoint y: 652, distance: 183.2
click at [798, 652] on div "[DATE] الاسم والبسورد 11:51 AM انت الأن تتحدث مع احد ممثلى خدمة العملاء اضغط عل…" at bounding box center [600, 402] width 396 height 542
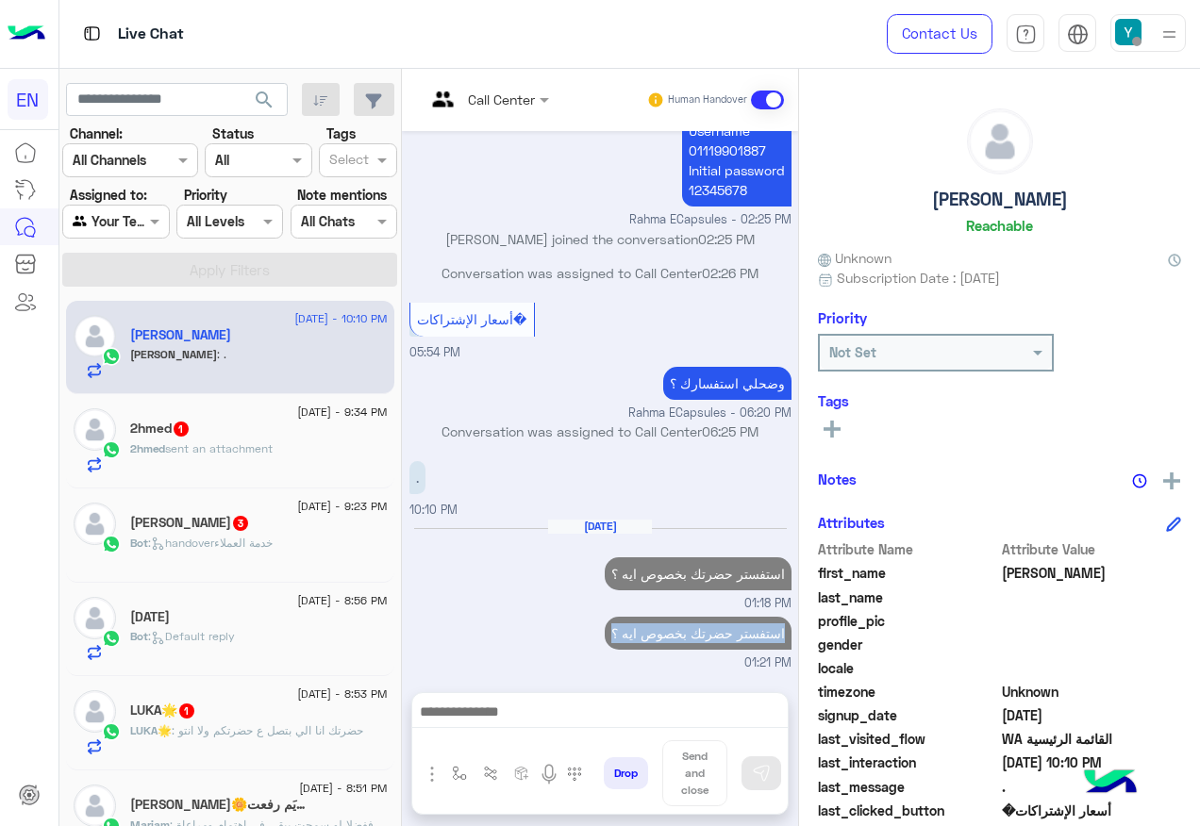
copy p "استفستر حضرتك بخصوص ايه ؟"
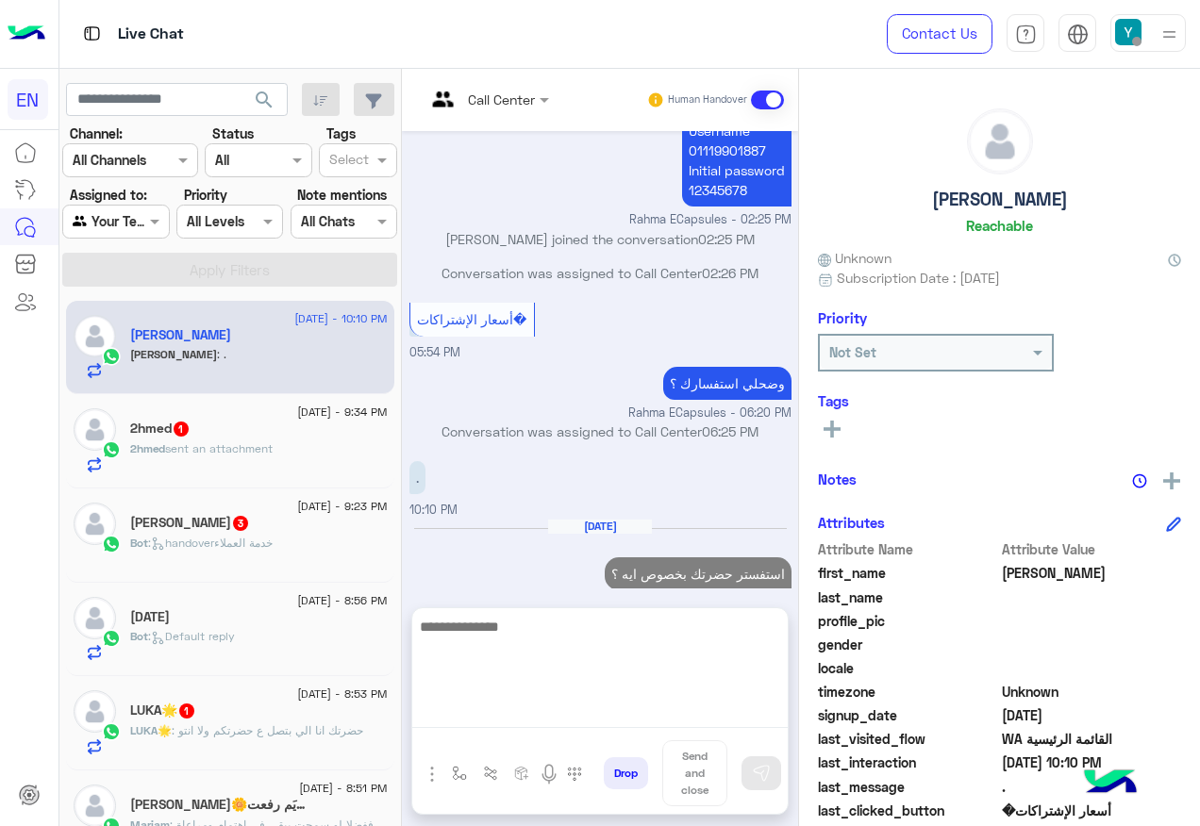
click at [695, 716] on textarea at bounding box center [599, 671] width 375 height 113
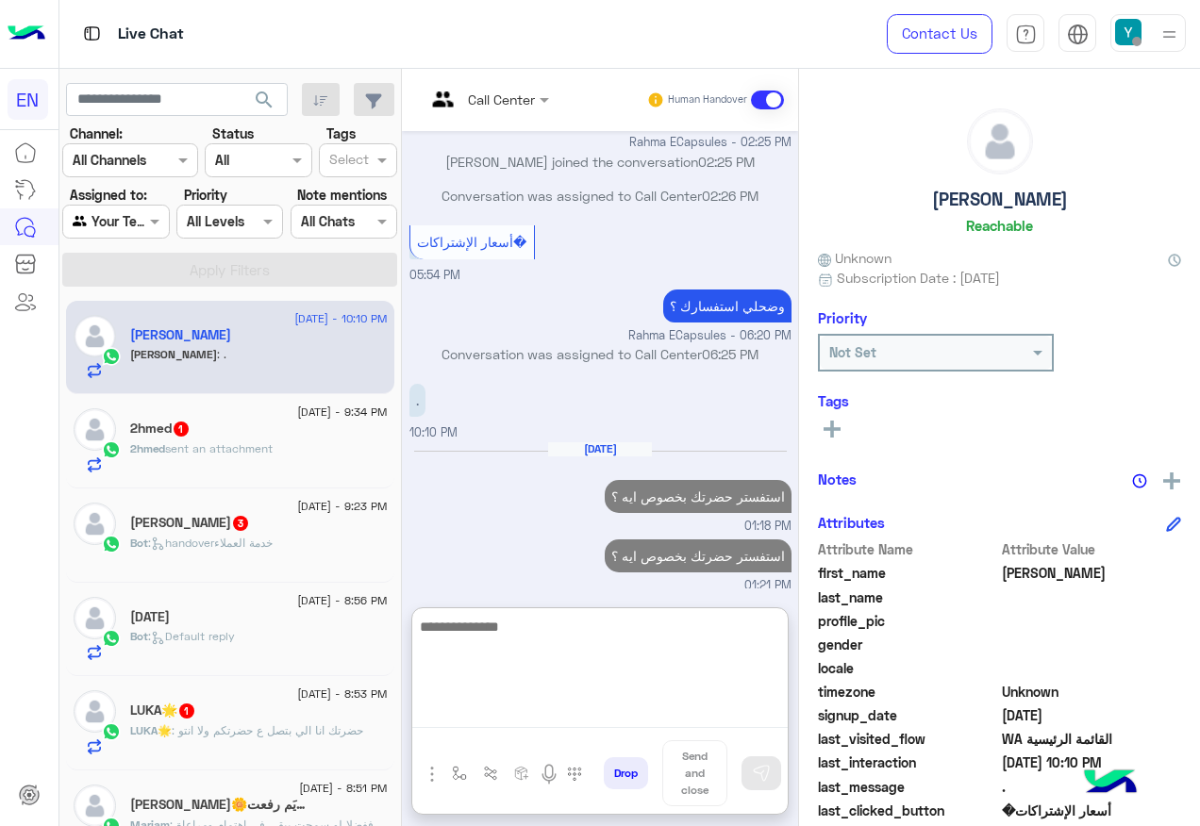
scroll to position [988, 0]
paste textarea "**********"
type textarea "**********"
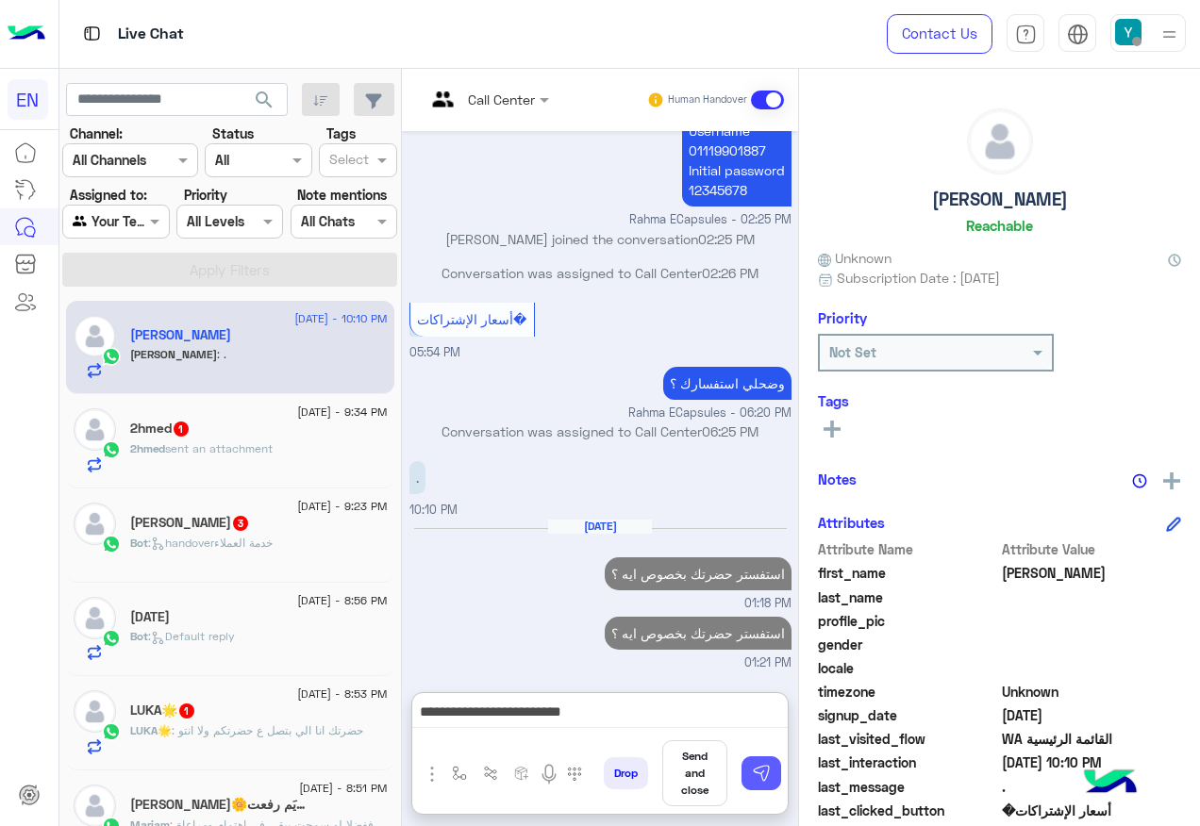
click at [781, 771] on button at bounding box center [761, 774] width 40 height 34
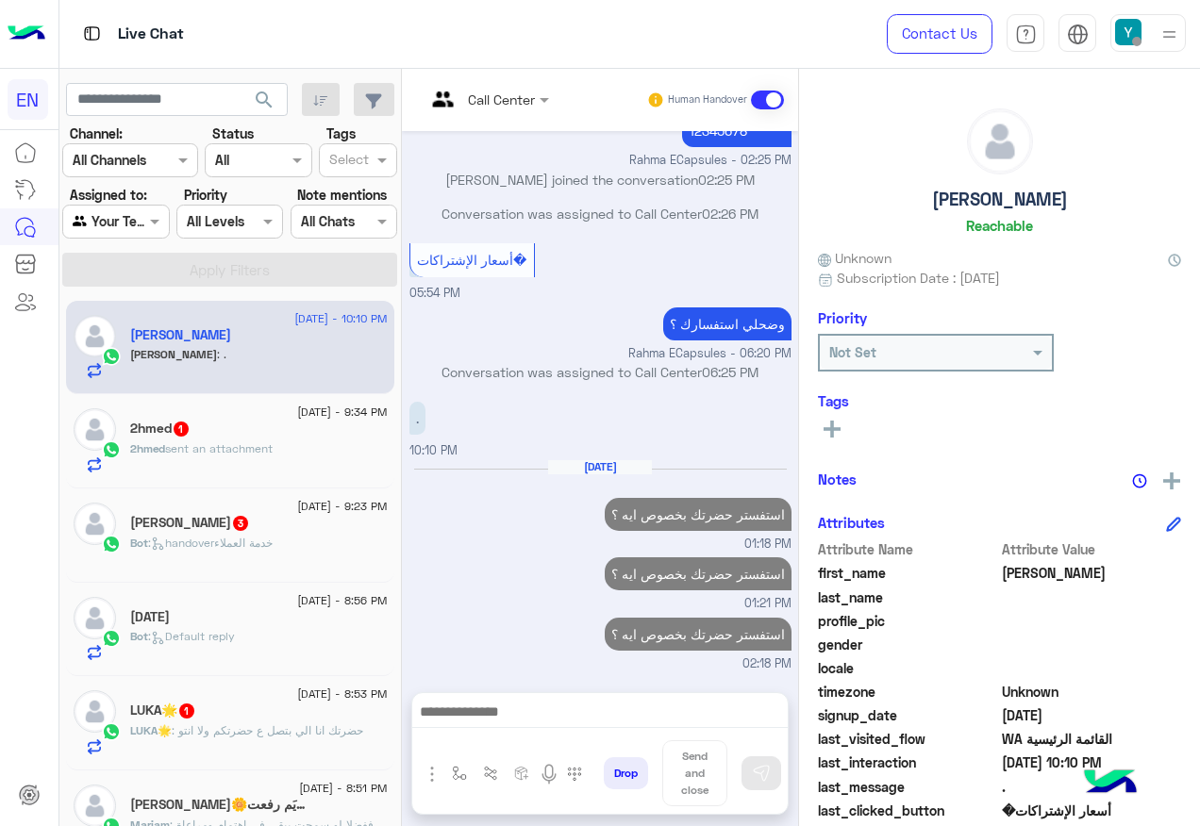
scroll to position [970, 0]
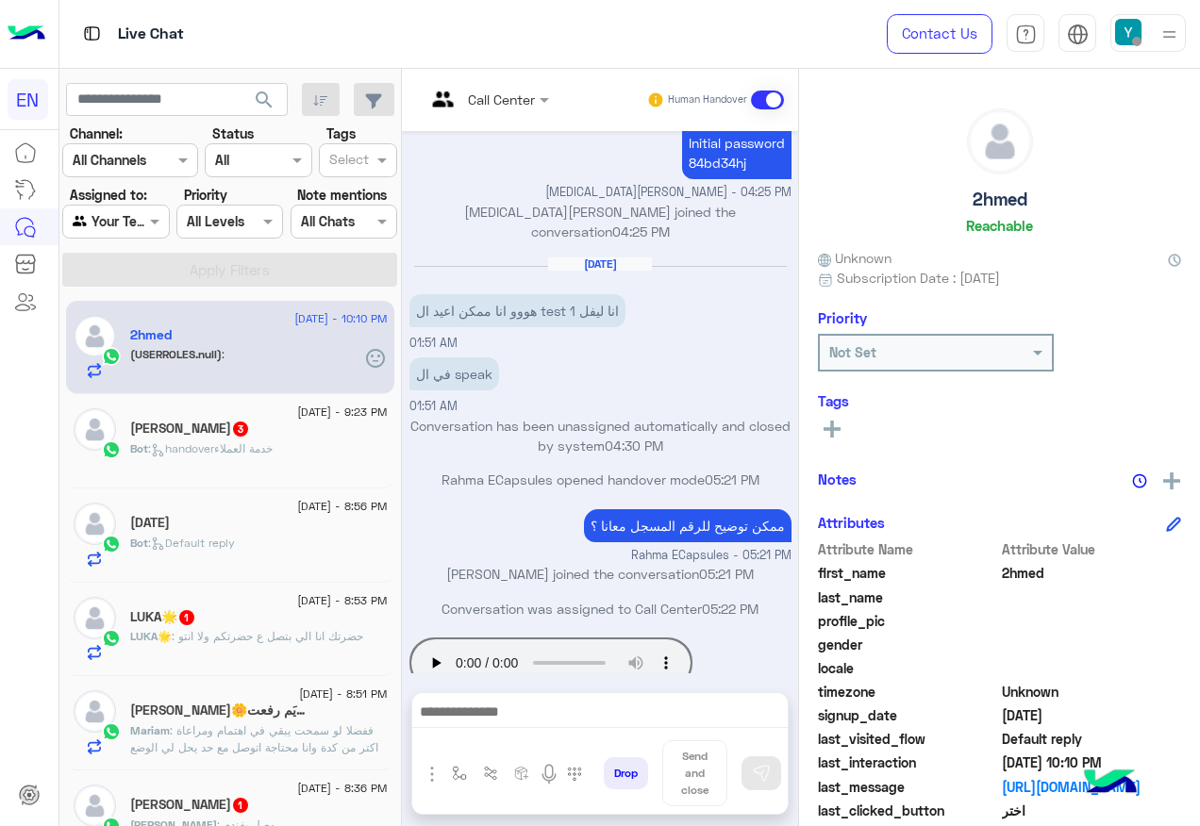
click at [335, 422] on div "[PERSON_NAME] 3" at bounding box center [259, 431] width 258 height 20
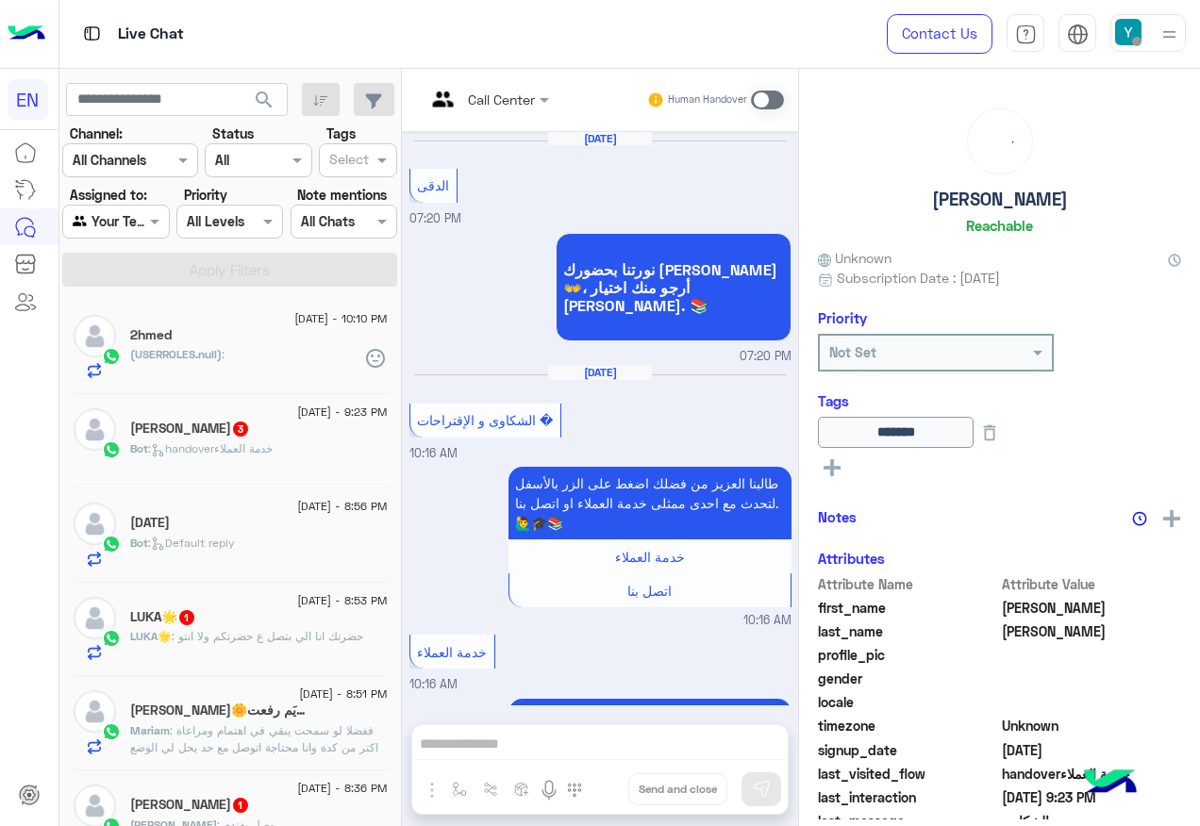
scroll to position [1351, 0]
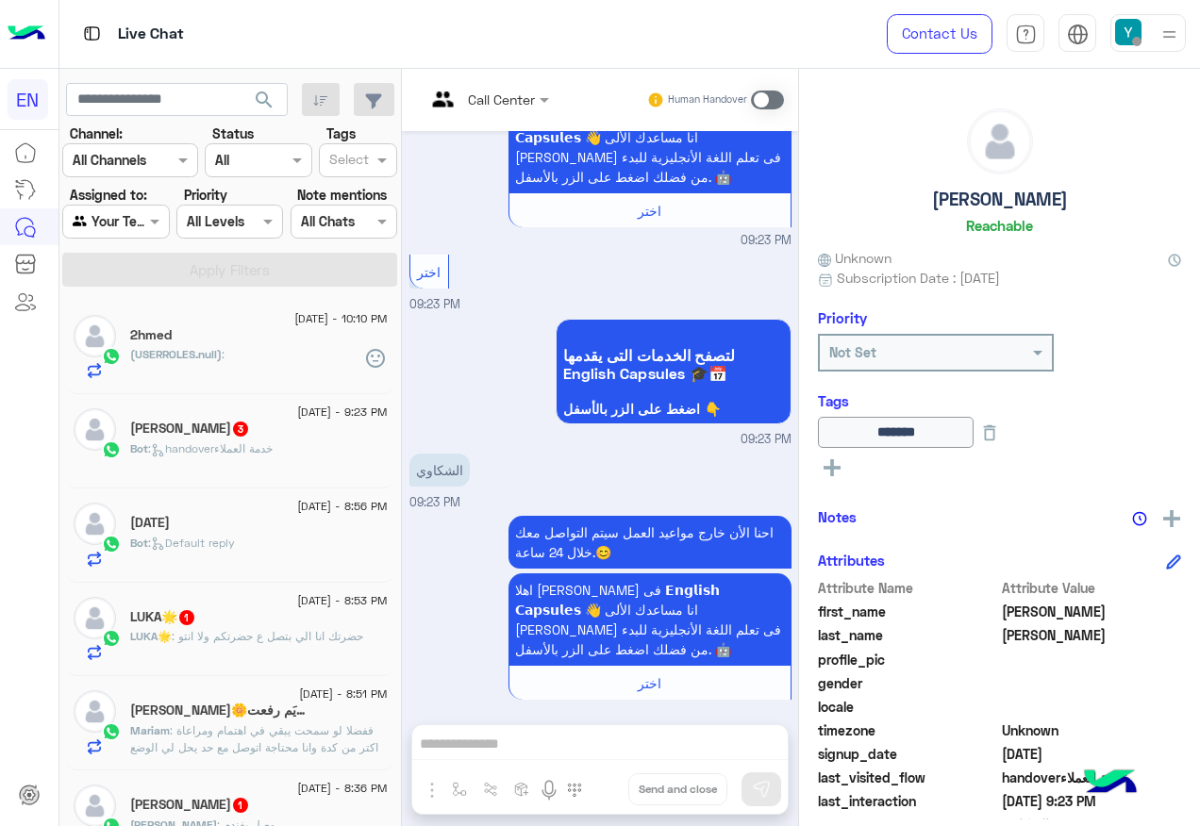
click at [358, 332] on div "2hmed" at bounding box center [259, 337] width 258 height 20
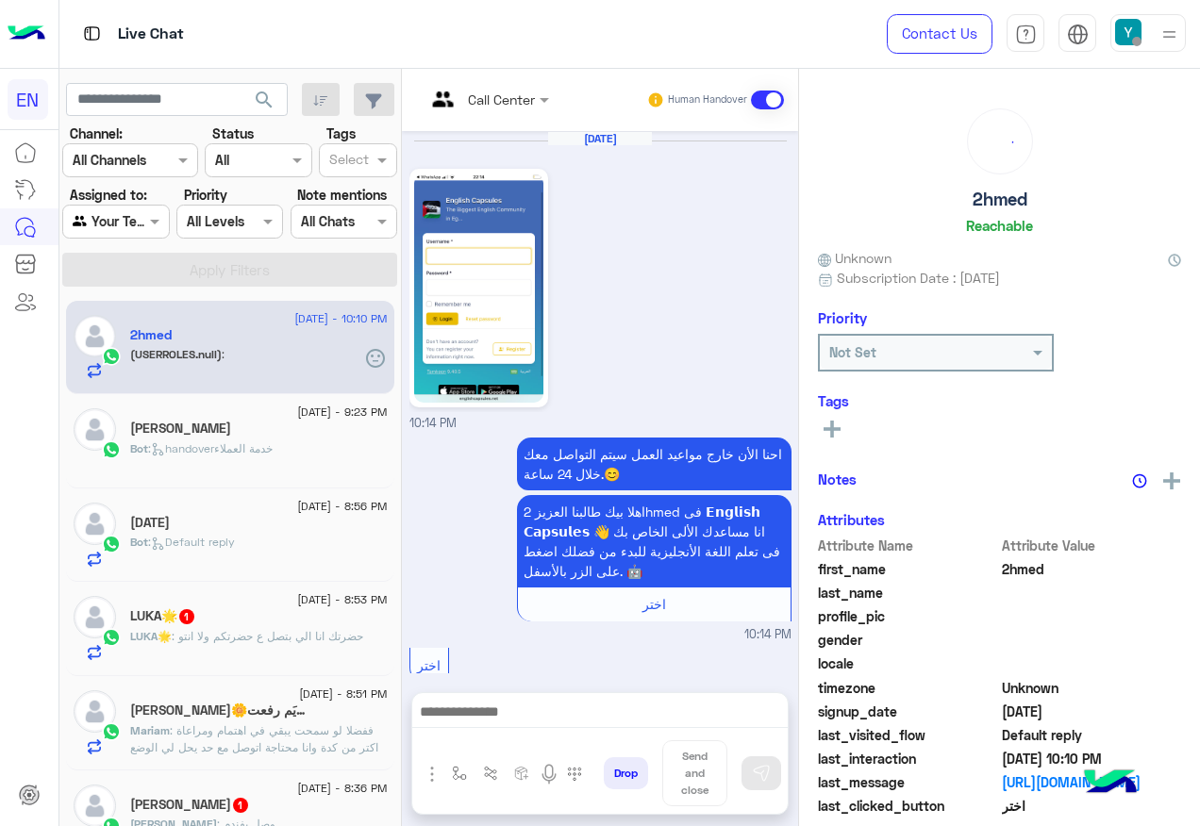
scroll to position [1379, 0]
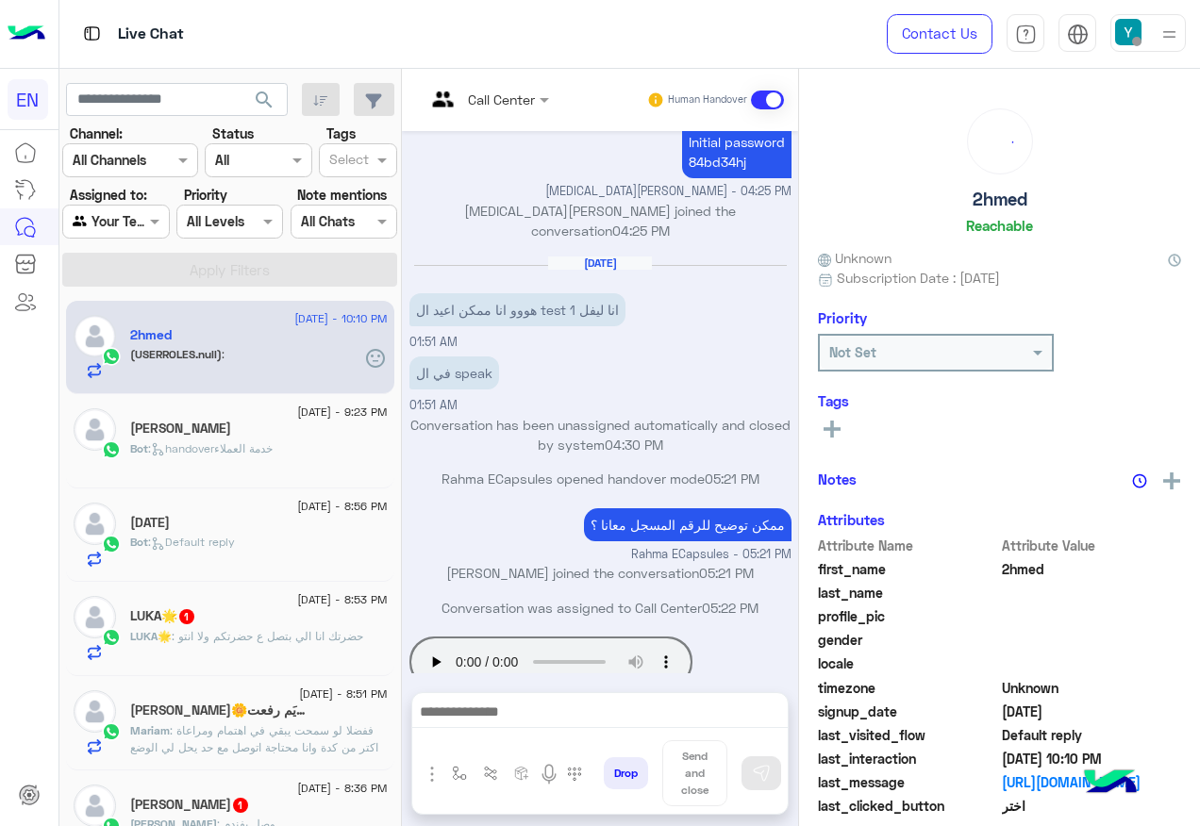
click at [302, 455] on div "Bot : handoverخدمة العملاء" at bounding box center [259, 457] width 258 height 33
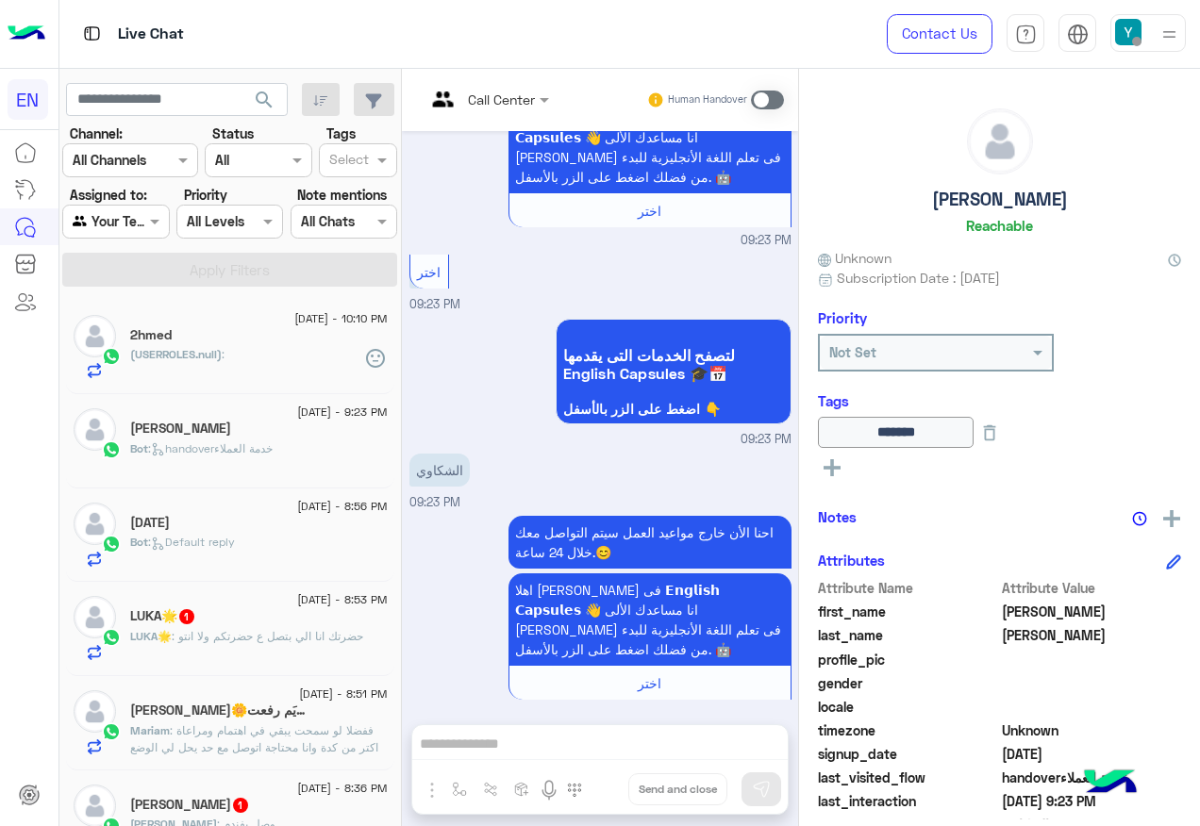
scroll to position [1350, 0]
click at [388, 334] on div "2hmed" at bounding box center [259, 337] width 258 height 20
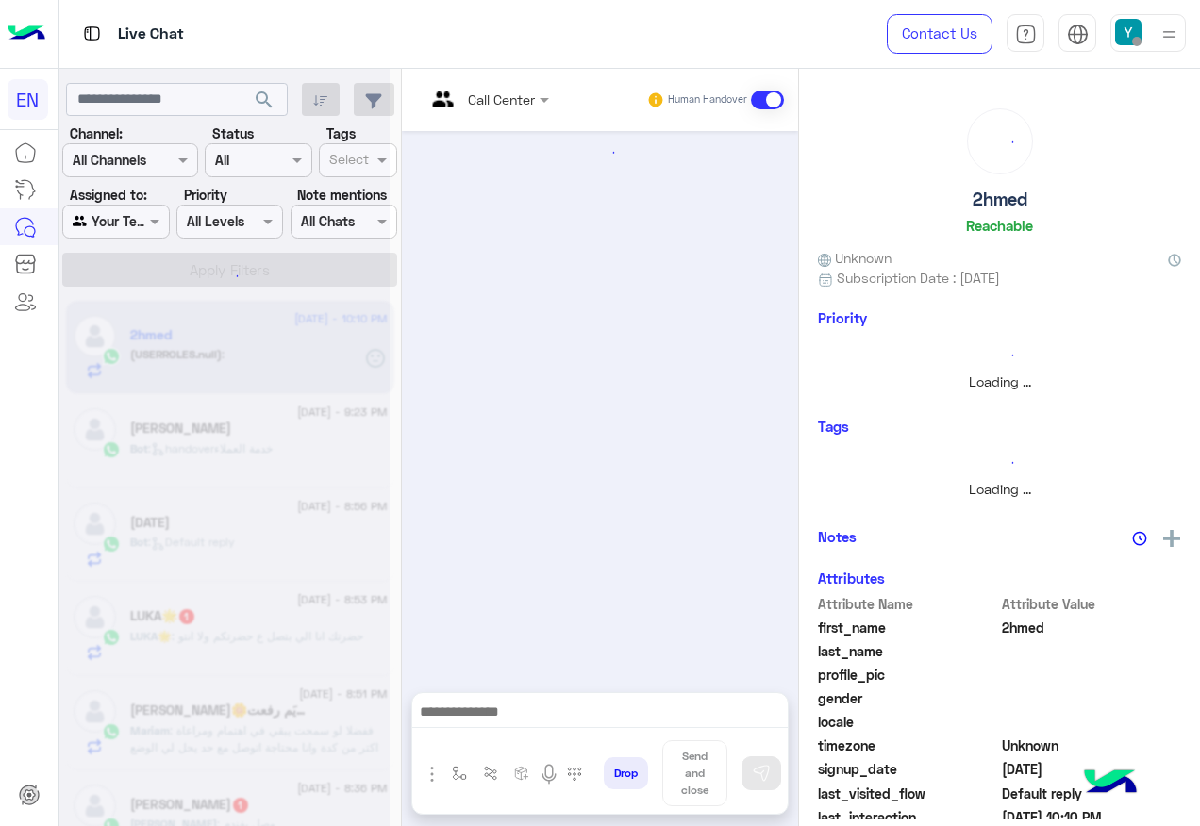
scroll to position [1379, 0]
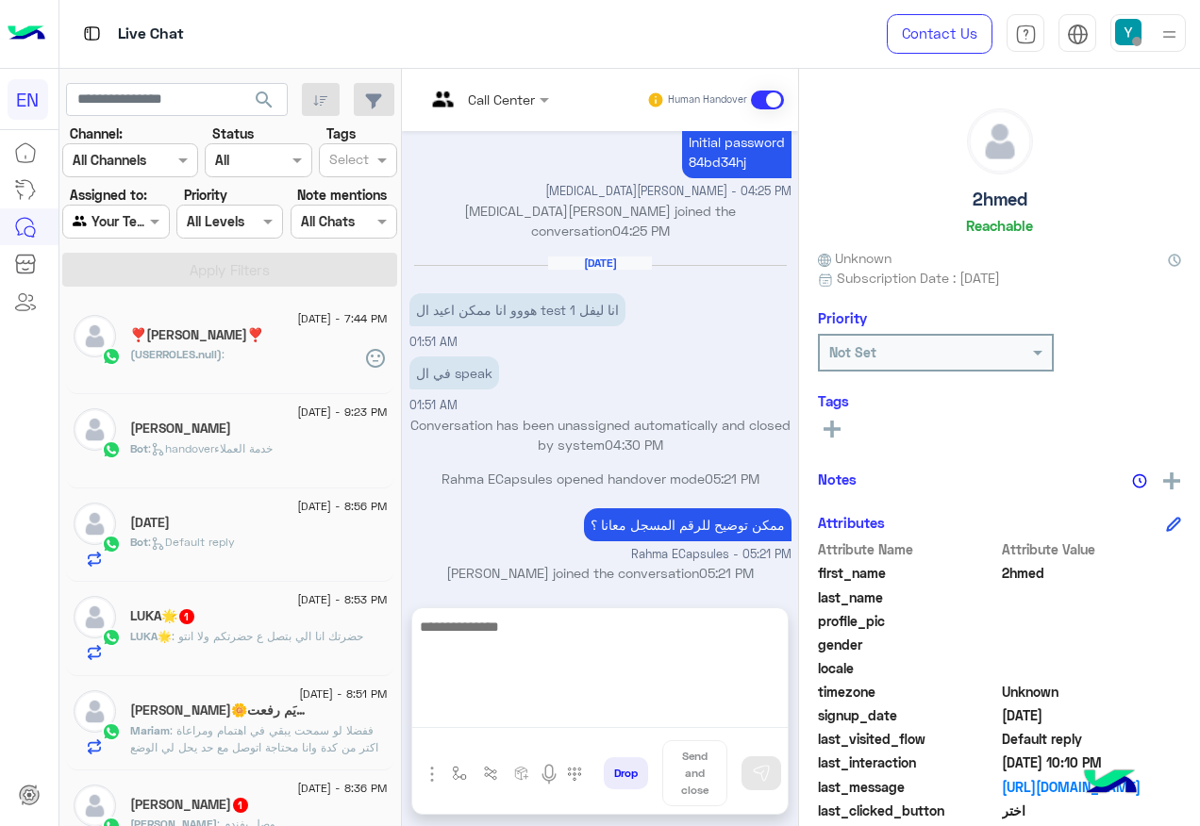
click at [629, 722] on textarea at bounding box center [599, 671] width 375 height 113
type textarea "*"
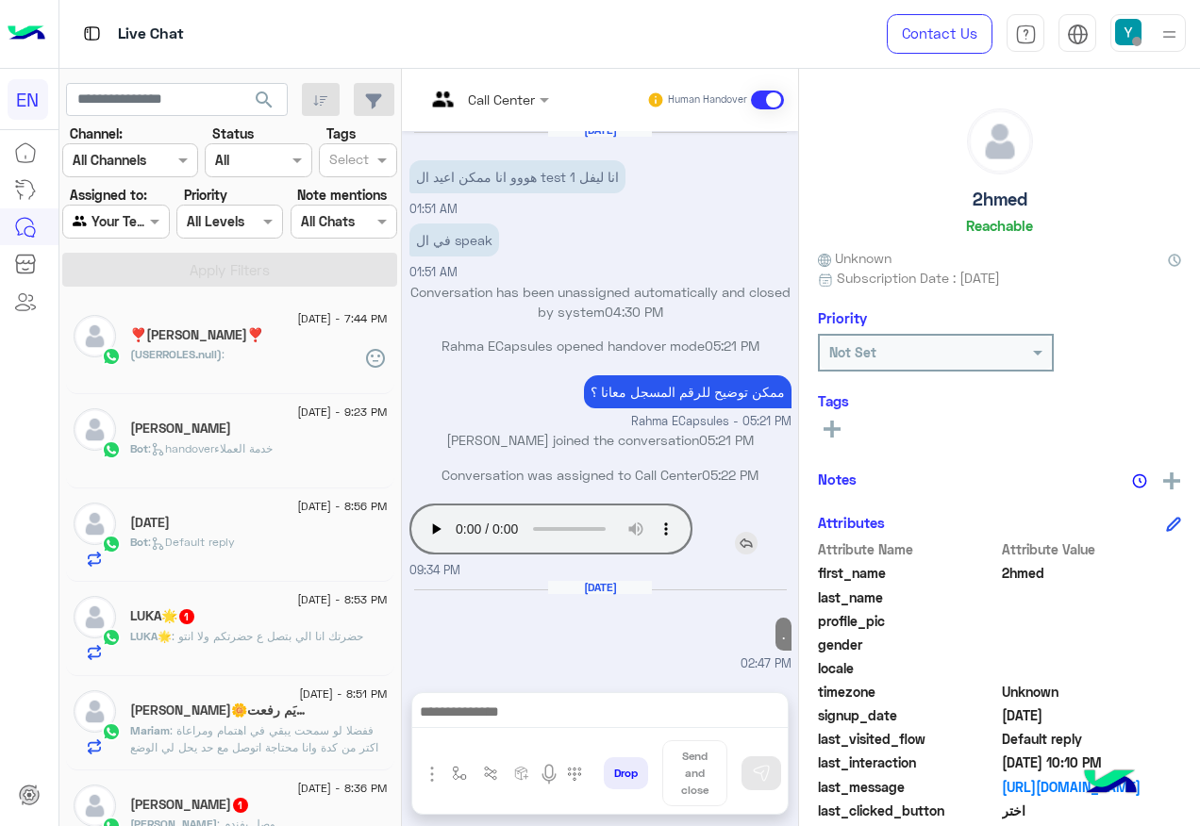
scroll to position [1473, 0]
